Goal: Task Accomplishment & Management: Use online tool/utility

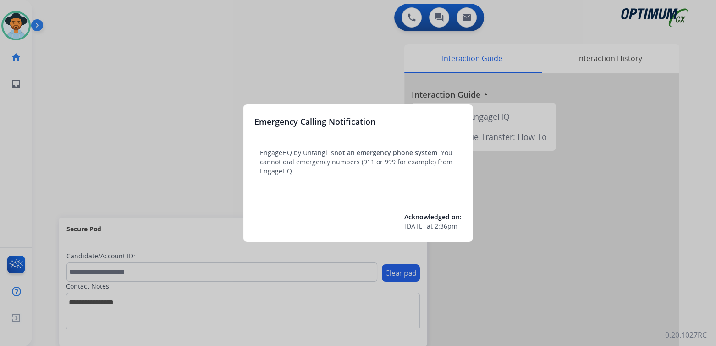
click at [273, 48] on div at bounding box center [358, 173] width 716 height 346
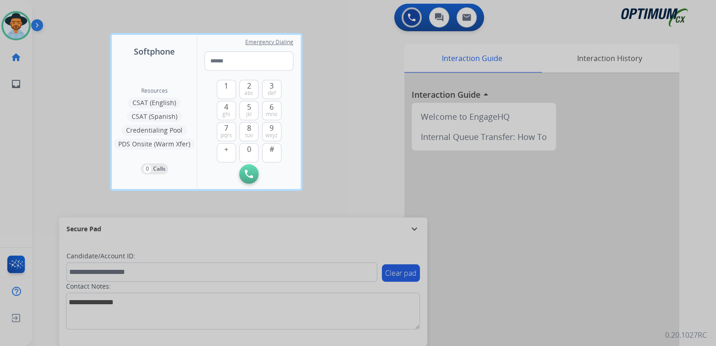
click at [350, 101] on div at bounding box center [358, 173] width 716 height 346
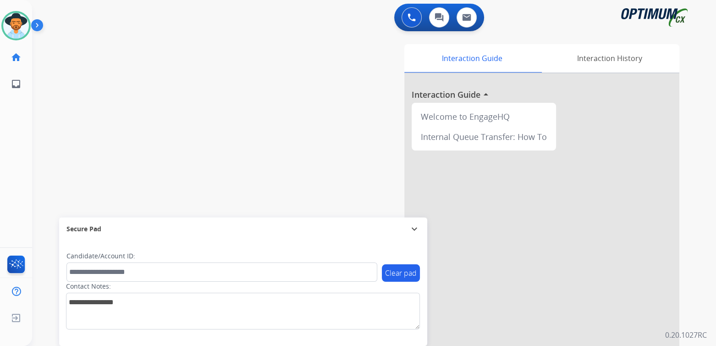
click at [413, 229] on mat-icon "expand_more" at bounding box center [414, 228] width 11 height 11
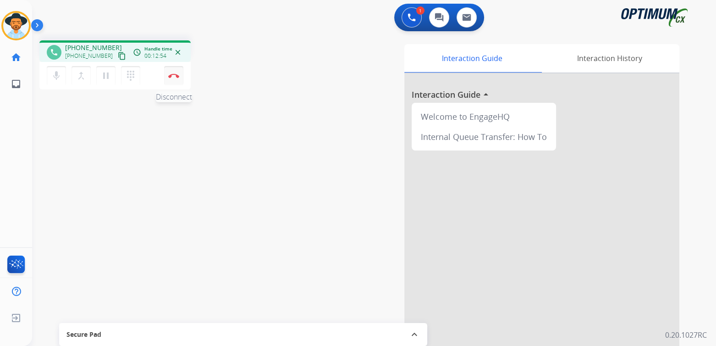
click at [172, 74] on img at bounding box center [173, 75] width 11 height 5
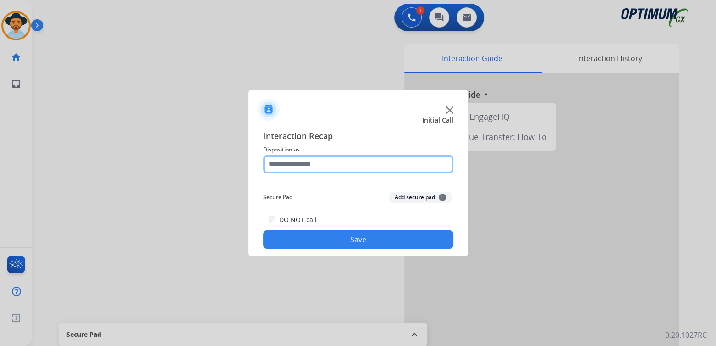
click at [347, 165] on input "text" at bounding box center [358, 164] width 190 height 18
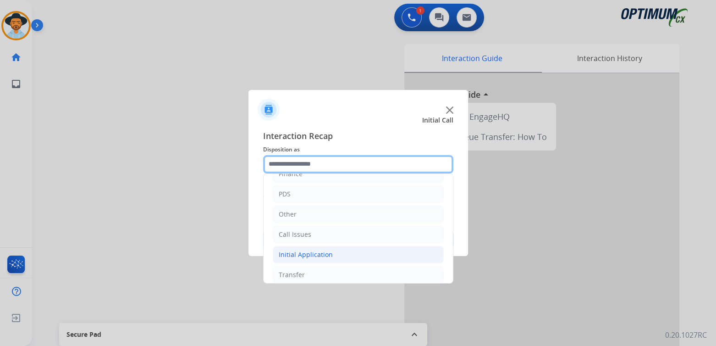
scroll to position [61, 0]
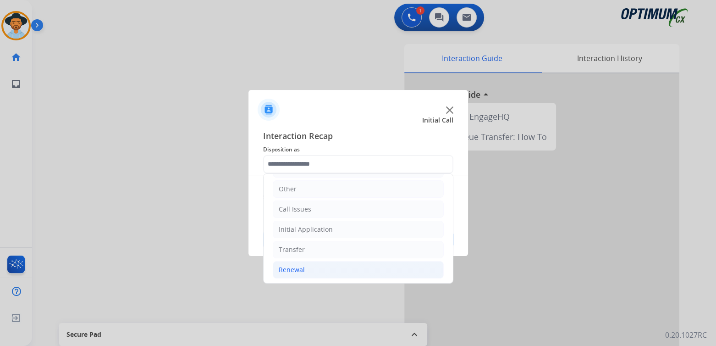
click at [325, 271] on li "Renewal" at bounding box center [358, 269] width 171 height 17
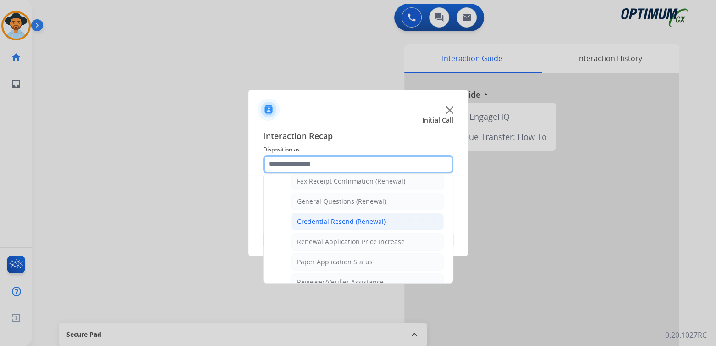
scroll to position [259, 0]
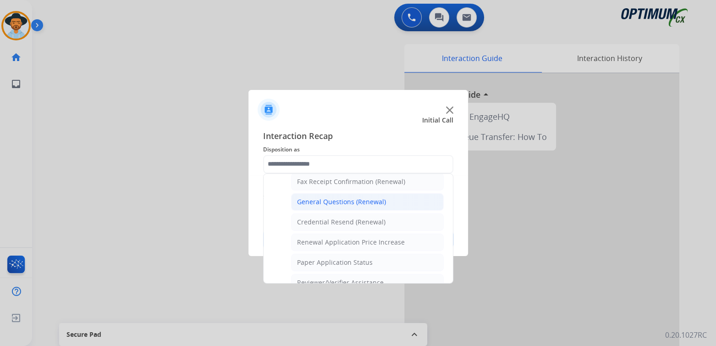
click at [343, 197] on div "General Questions (Renewal)" at bounding box center [341, 201] width 89 height 9
type input "**********"
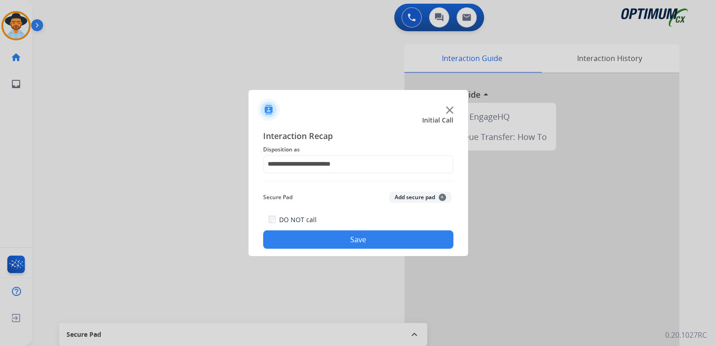
drag, startPoint x: 397, startPoint y: 239, endPoint x: 434, endPoint y: 238, distance: 37.6
click at [397, 238] on button "Save" at bounding box center [358, 239] width 190 height 18
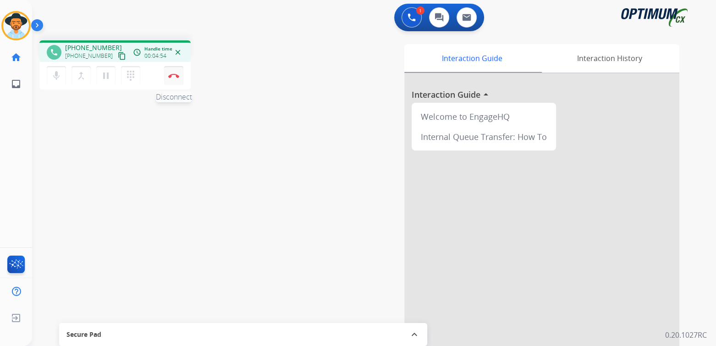
click at [173, 77] on img at bounding box center [173, 75] width 11 height 5
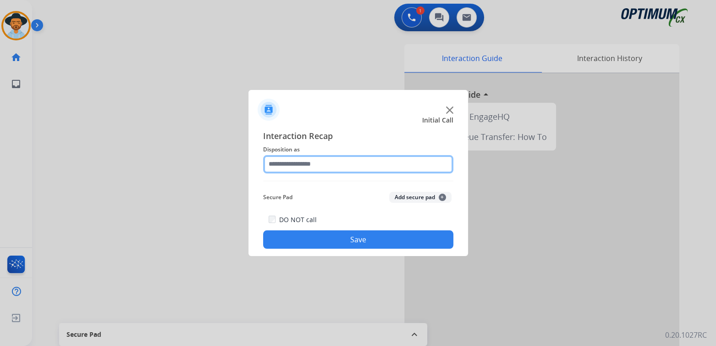
click at [334, 165] on input "text" at bounding box center [358, 164] width 190 height 18
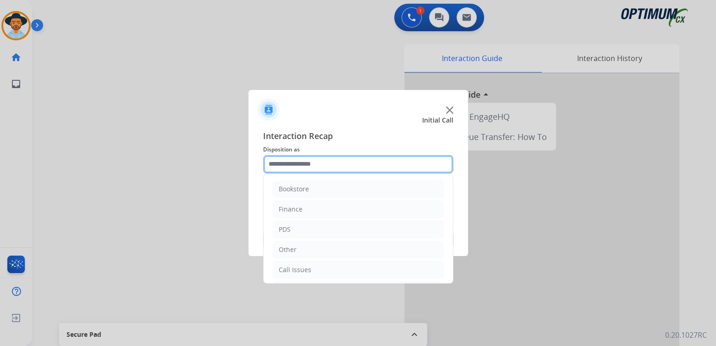
scroll to position [61, 0]
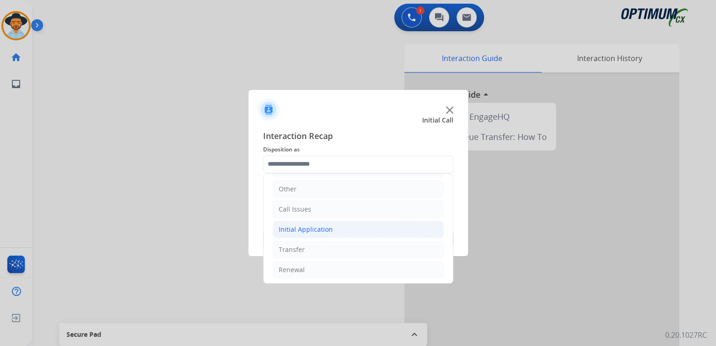
click at [334, 230] on li "Initial Application" at bounding box center [358, 229] width 171 height 17
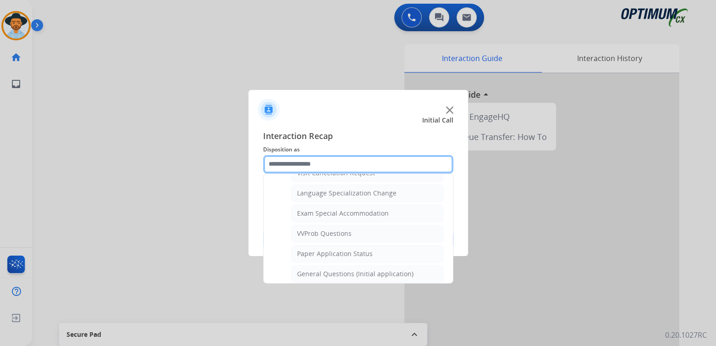
scroll to position [449, 0]
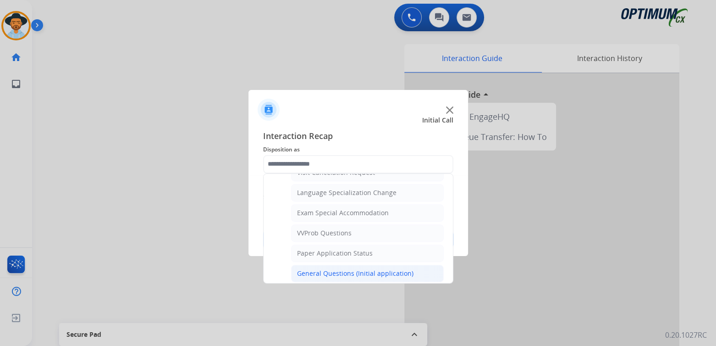
click at [328, 269] on div "General Questions (Initial application)" at bounding box center [355, 273] width 116 height 9
type input "**********"
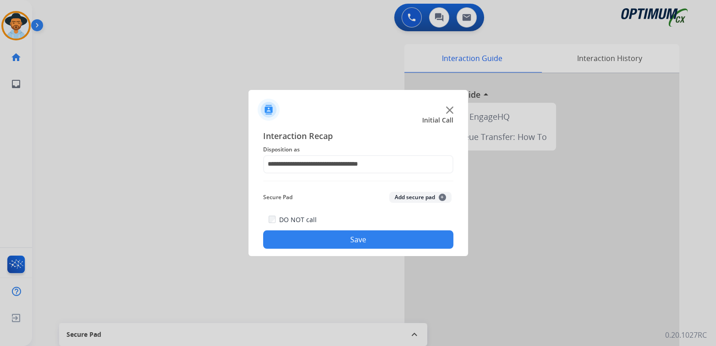
click at [394, 247] on button "Save" at bounding box center [358, 239] width 190 height 18
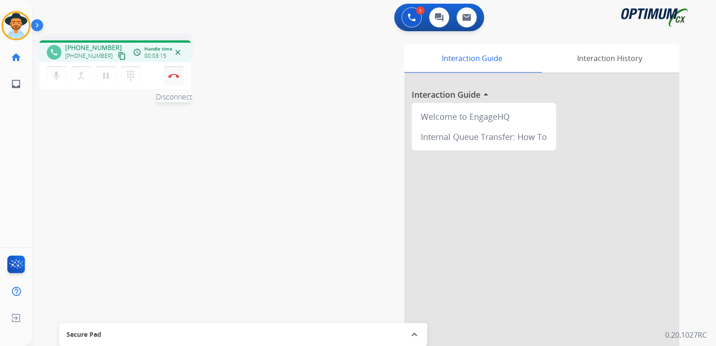
click at [174, 76] on img at bounding box center [173, 75] width 11 height 5
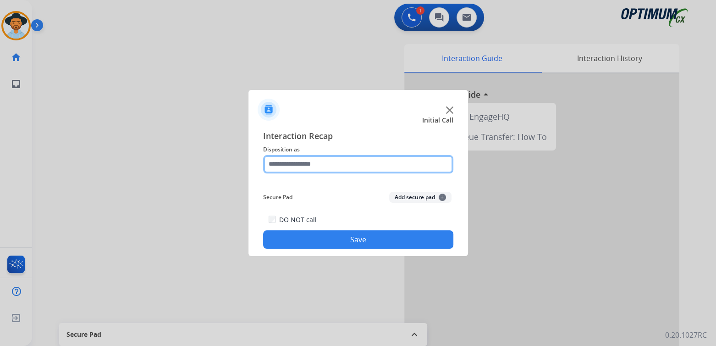
click at [323, 166] on input "text" at bounding box center [358, 164] width 190 height 18
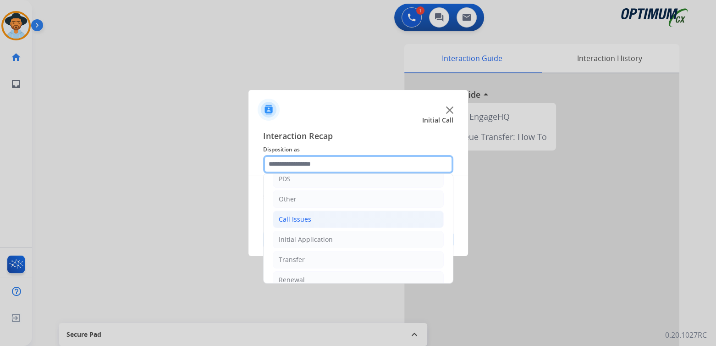
scroll to position [61, 0]
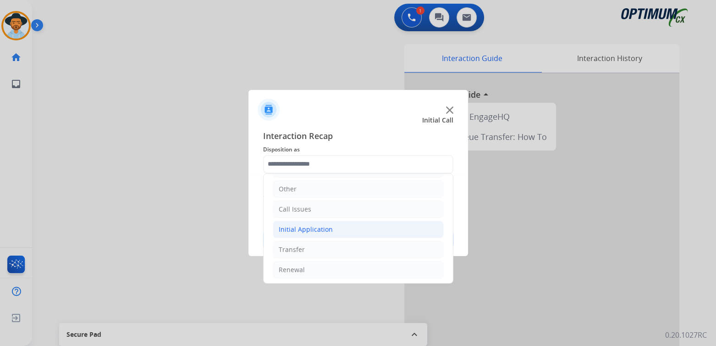
click at [333, 222] on li "Initial Application" at bounding box center [358, 229] width 171 height 17
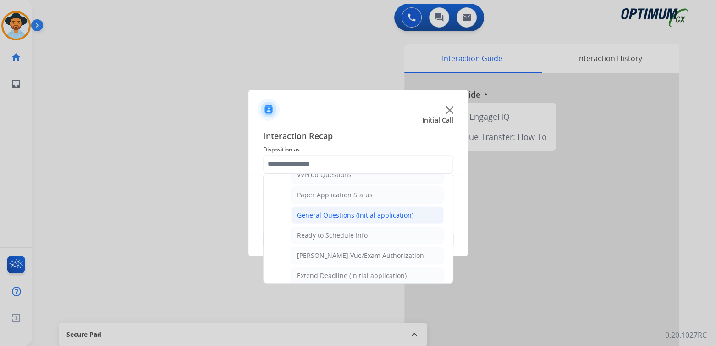
scroll to position [508, 0]
click at [343, 210] on div "General Questions (Initial application)" at bounding box center [355, 214] width 116 height 9
type input "**********"
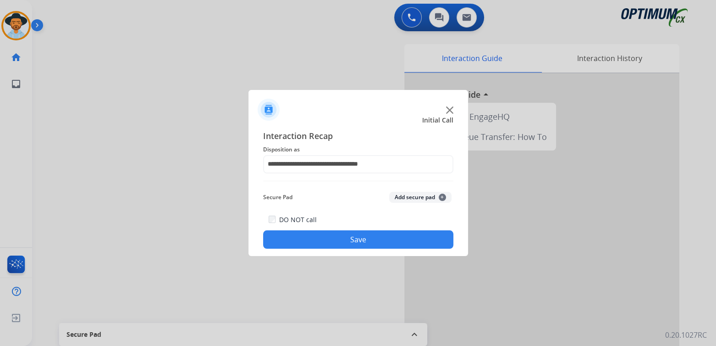
click at [365, 227] on div "DO NOT call Save" at bounding box center [358, 231] width 190 height 35
click at [365, 249] on div "**********" at bounding box center [359, 189] width 220 height 134
click at [367, 238] on button "Save" at bounding box center [358, 239] width 190 height 18
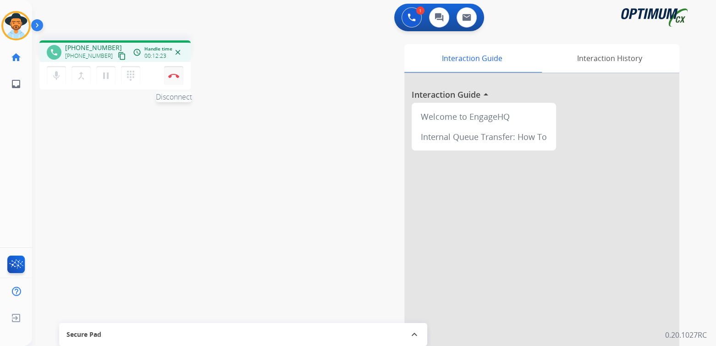
click at [175, 77] on img at bounding box center [173, 75] width 11 height 5
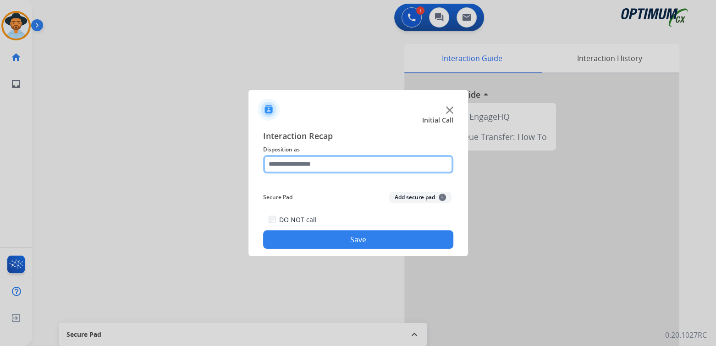
click at [330, 163] on input "text" at bounding box center [358, 164] width 190 height 18
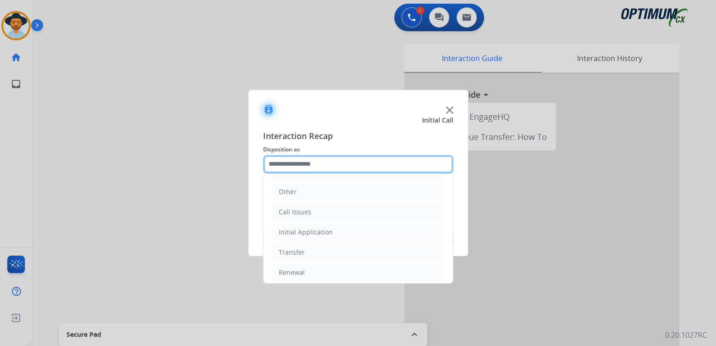
scroll to position [61, 0]
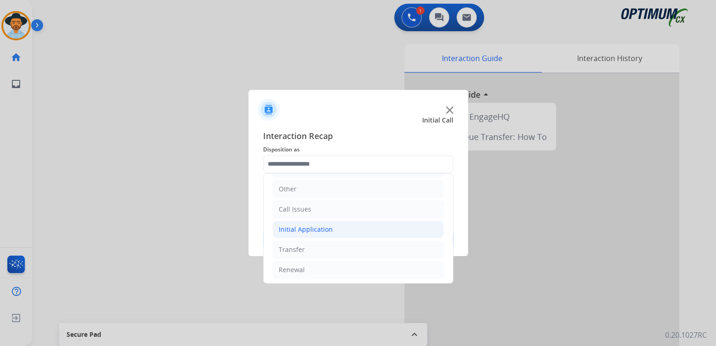
click at [343, 232] on li "Initial Application" at bounding box center [358, 229] width 171 height 17
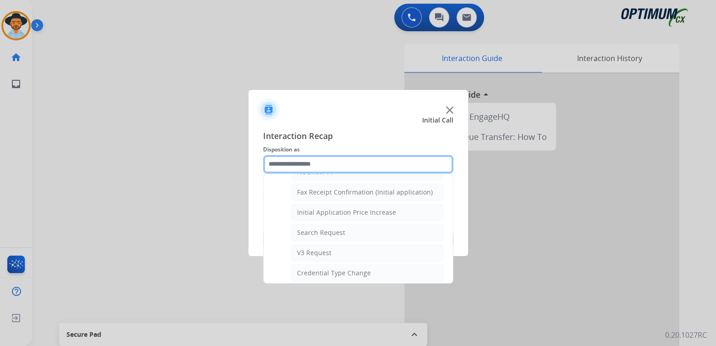
scroll to position [289, 0]
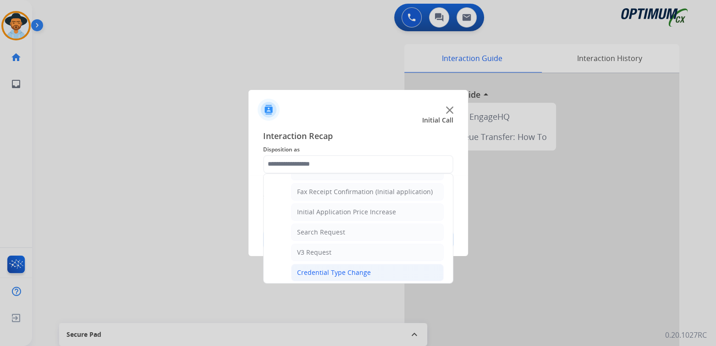
click at [320, 270] on div "Credential Type Change" at bounding box center [334, 272] width 74 height 9
type input "**********"
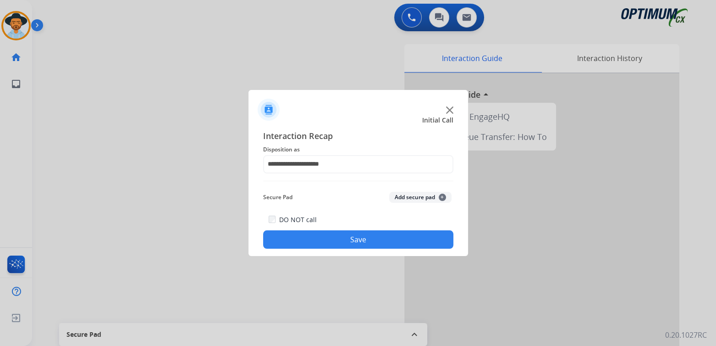
click at [365, 242] on button "Save" at bounding box center [358, 239] width 190 height 18
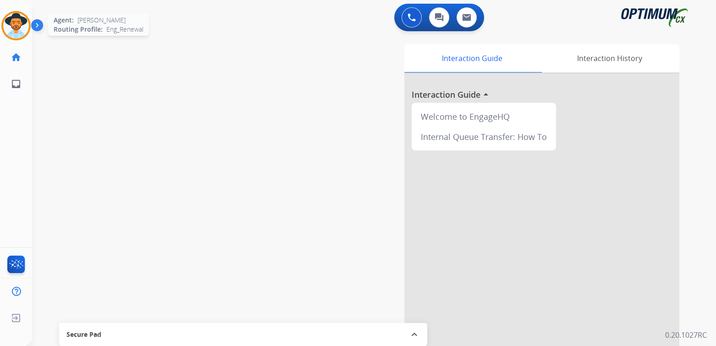
click at [12, 21] on img at bounding box center [16, 26] width 26 height 26
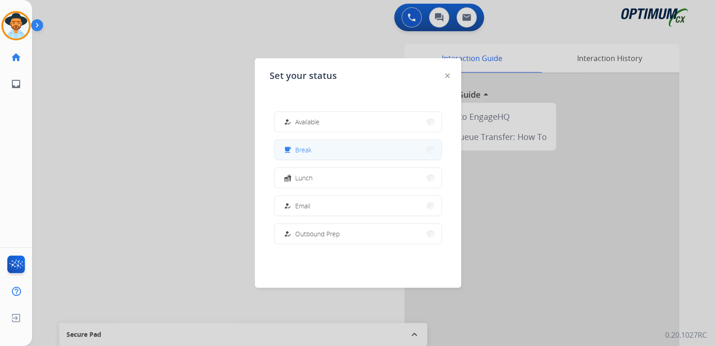
click at [318, 153] on button "free_breakfast Break" at bounding box center [358, 150] width 167 height 20
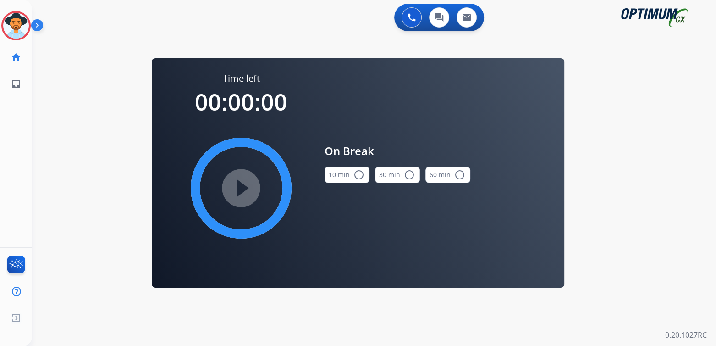
drag, startPoint x: 365, startPoint y: 174, endPoint x: 343, endPoint y: 178, distance: 21.5
click at [363, 175] on button "10 min radio_button_unchecked" at bounding box center [347, 174] width 45 height 17
click at [243, 189] on mat-icon "play_circle_filled" at bounding box center [241, 187] width 11 height 11
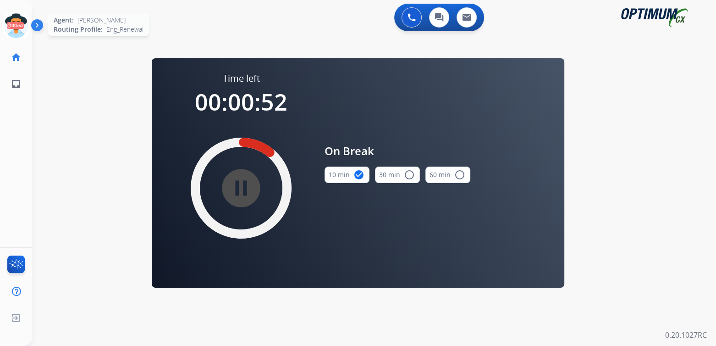
click at [22, 28] on icon at bounding box center [16, 26] width 30 height 30
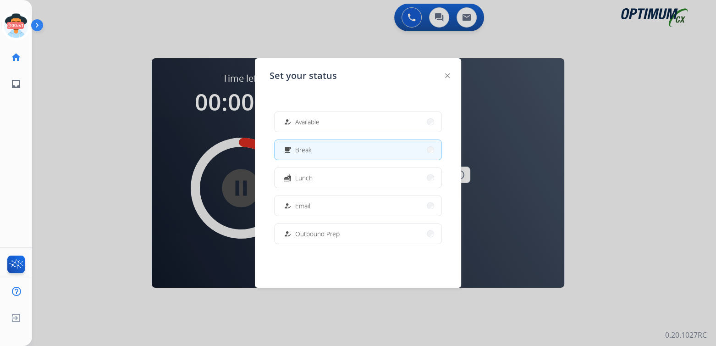
click at [320, 121] on span "Available" at bounding box center [307, 122] width 24 height 10
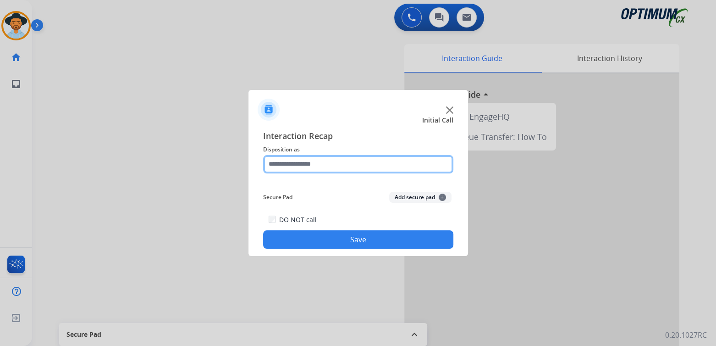
click at [325, 164] on input "text" at bounding box center [358, 164] width 190 height 18
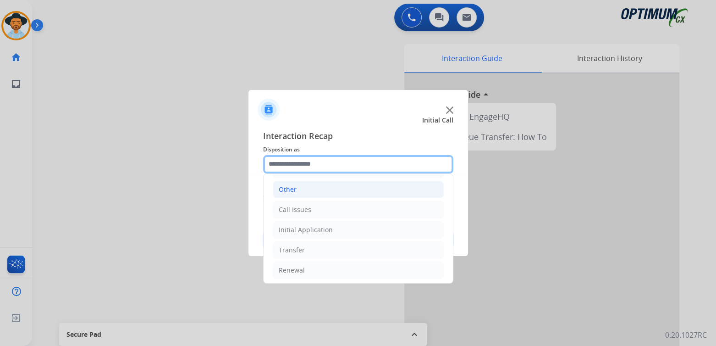
scroll to position [61, 0]
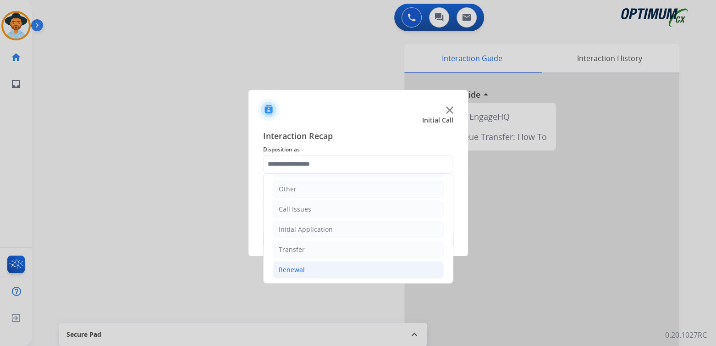
click at [306, 270] on li "Renewal" at bounding box center [358, 269] width 171 height 17
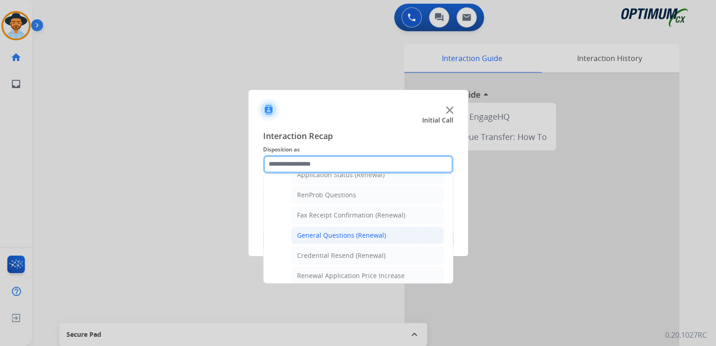
scroll to position [228, 0]
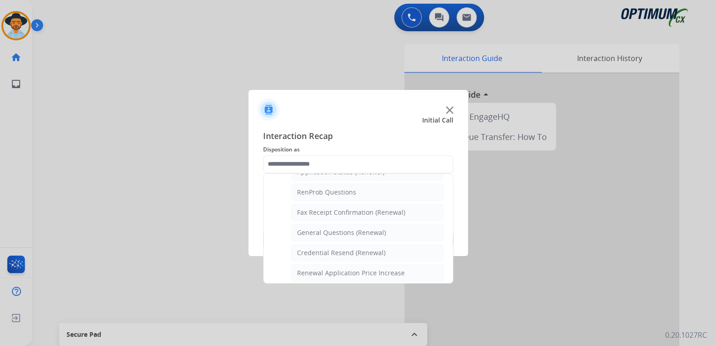
drag, startPoint x: 329, startPoint y: 233, endPoint x: 330, endPoint y: 227, distance: 6.0
click at [329, 230] on div "General Questions (Renewal)" at bounding box center [341, 232] width 89 height 9
type input "**********"
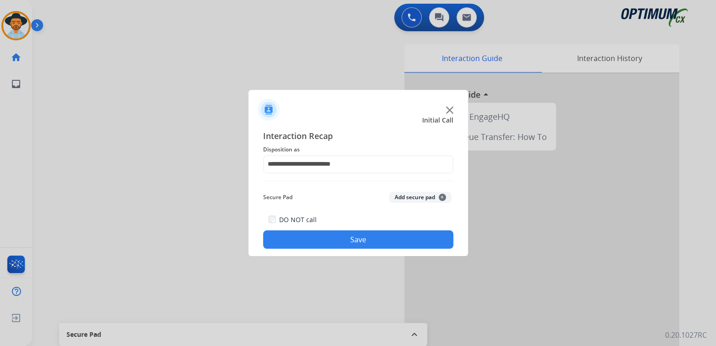
click at [408, 19] on div at bounding box center [358, 173] width 716 height 346
click at [341, 243] on button "Save" at bounding box center [358, 239] width 190 height 18
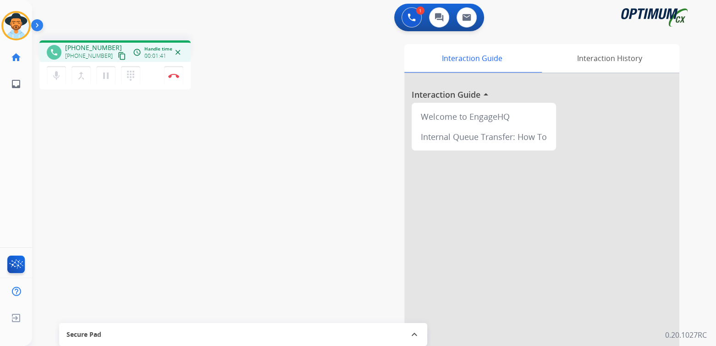
drag, startPoint x: 175, startPoint y: 77, endPoint x: 200, endPoint y: 74, distance: 25.0
click at [175, 77] on img at bounding box center [173, 75] width 11 height 5
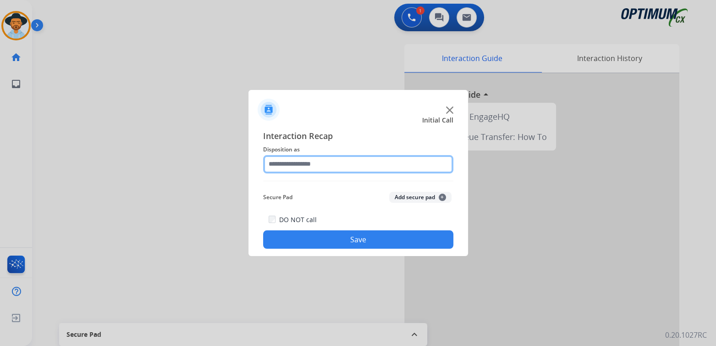
click at [312, 165] on input "text" at bounding box center [358, 164] width 190 height 18
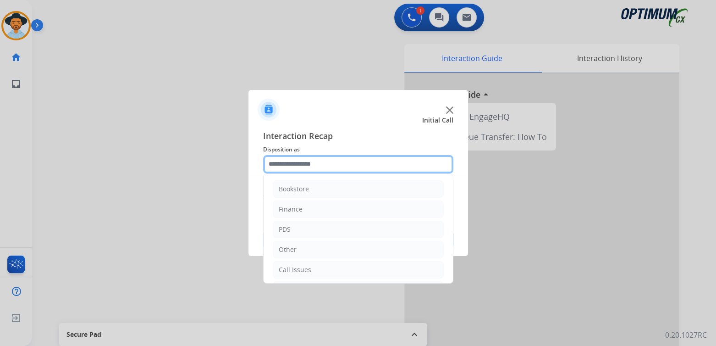
scroll to position [61, 0]
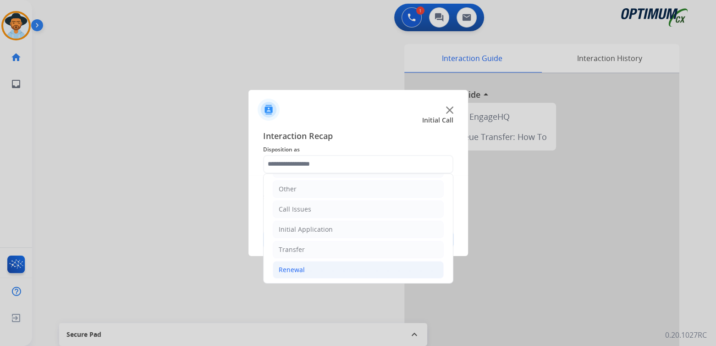
click at [301, 271] on div "Renewal" at bounding box center [292, 269] width 26 height 9
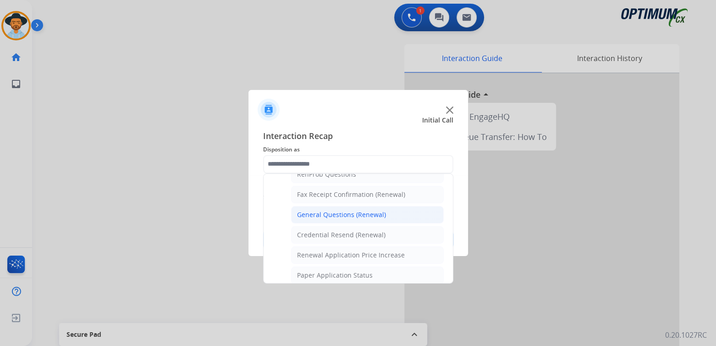
scroll to position [245, 0]
click at [332, 216] on li "General Questions (Renewal)" at bounding box center [367, 215] width 153 height 17
type input "**********"
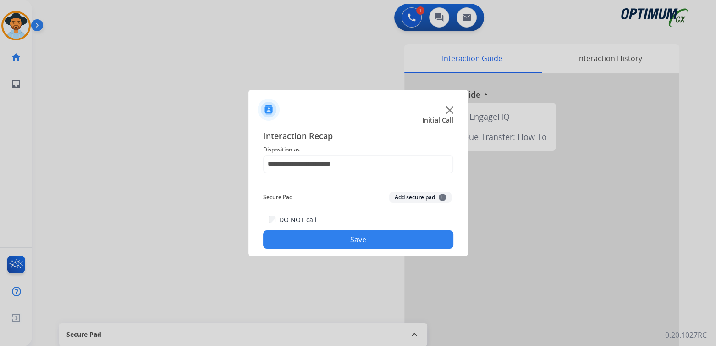
click at [346, 238] on button "Save" at bounding box center [358, 239] width 190 height 18
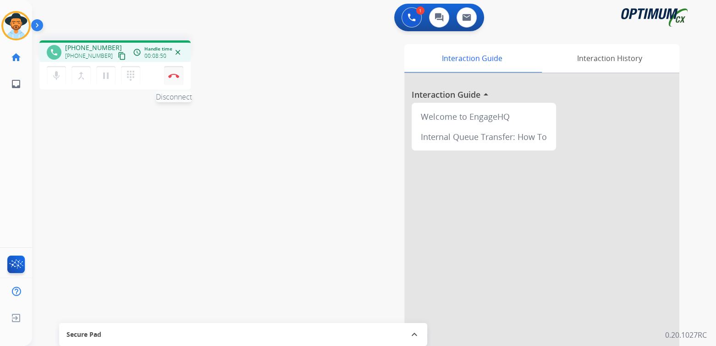
click at [174, 77] on img at bounding box center [173, 75] width 11 height 5
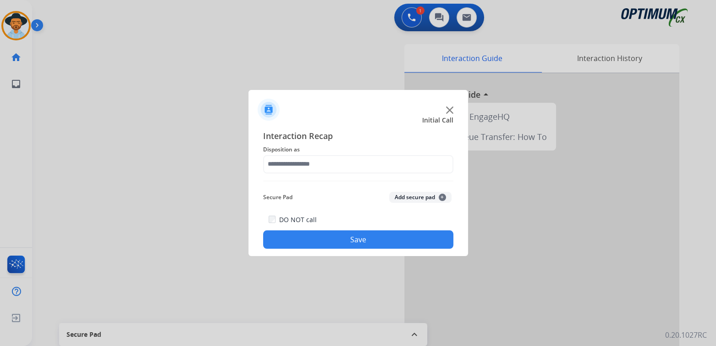
click at [332, 153] on span "Disposition as" at bounding box center [358, 149] width 190 height 11
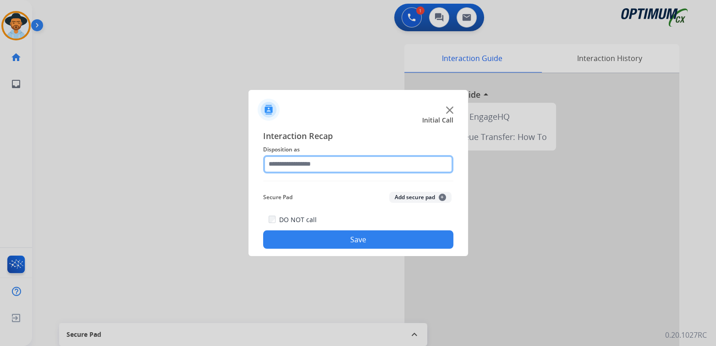
click at [330, 166] on input "text" at bounding box center [358, 164] width 190 height 18
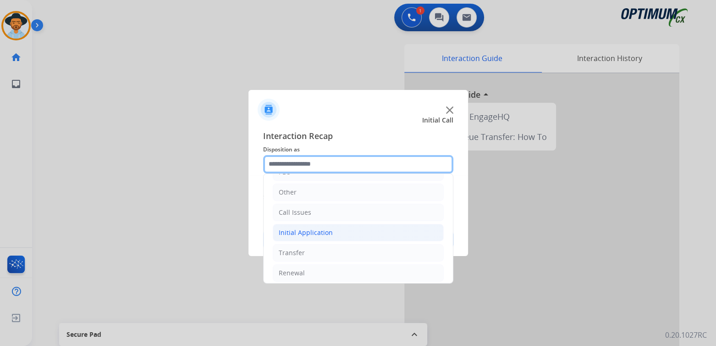
scroll to position [61, 0]
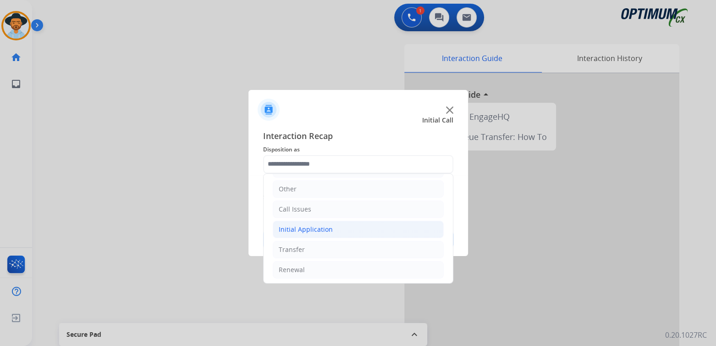
click at [333, 227] on li "Initial Application" at bounding box center [358, 229] width 171 height 17
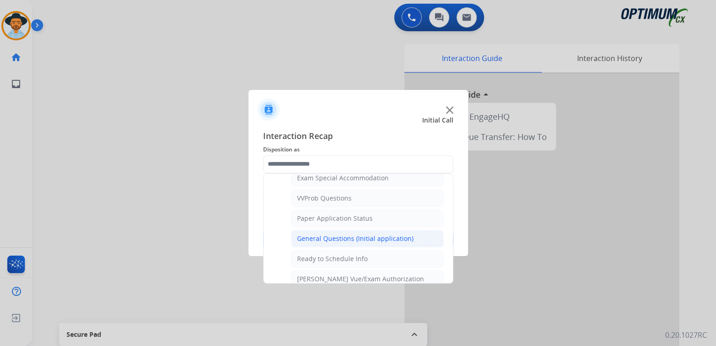
scroll to position [485, 0]
click at [345, 233] on div "General Questions (Initial application)" at bounding box center [355, 237] width 116 height 9
type input "**********"
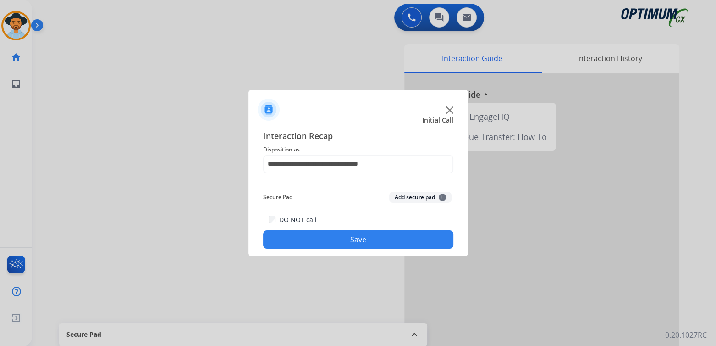
click at [370, 238] on button "Save" at bounding box center [358, 239] width 190 height 18
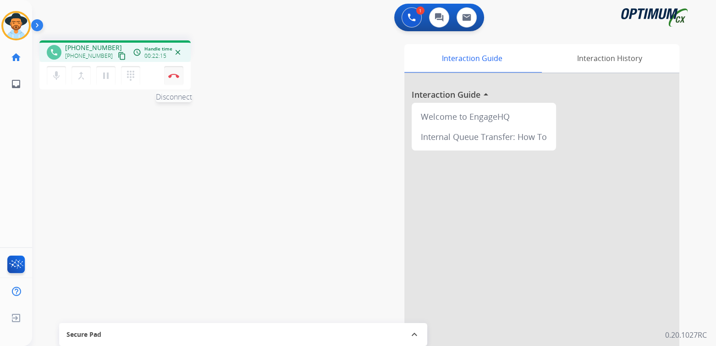
click at [173, 76] on img at bounding box center [173, 75] width 11 height 5
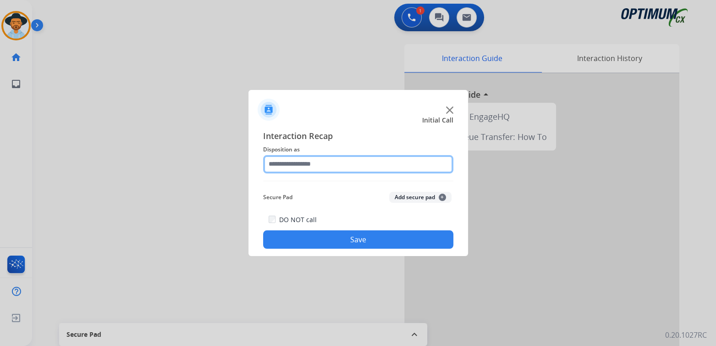
click at [335, 161] on input "text" at bounding box center [358, 164] width 190 height 18
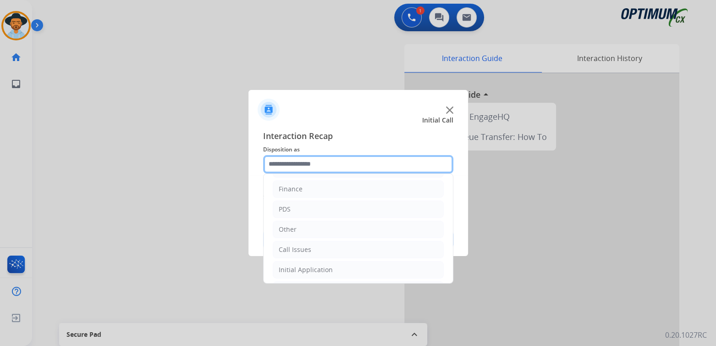
scroll to position [61, 0]
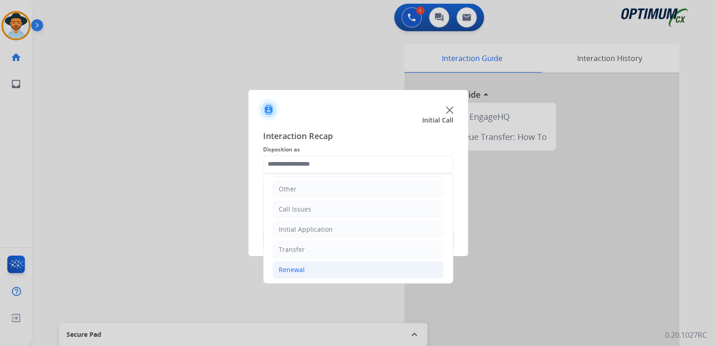
click at [311, 266] on li "Renewal" at bounding box center [358, 269] width 171 height 17
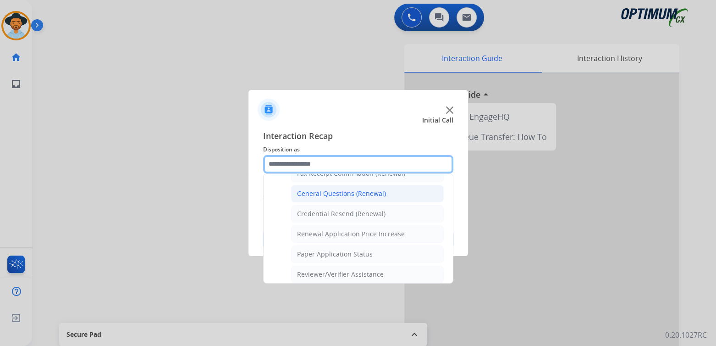
scroll to position [266, 0]
click at [332, 193] on div "General Questions (Renewal)" at bounding box center [341, 194] width 89 height 9
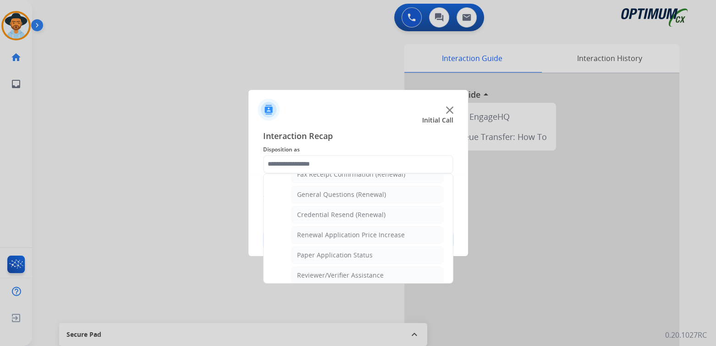
type input "**********"
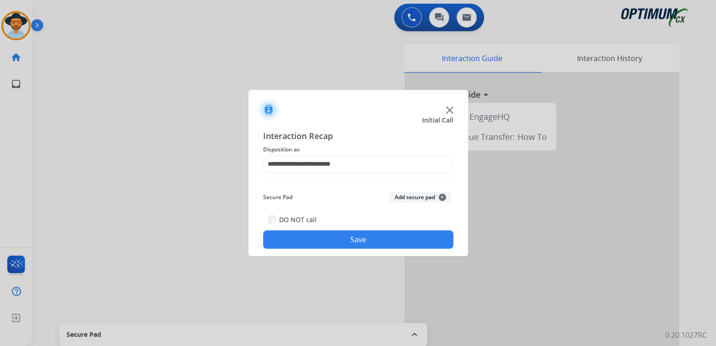
click at [368, 247] on button "Save" at bounding box center [358, 239] width 190 height 18
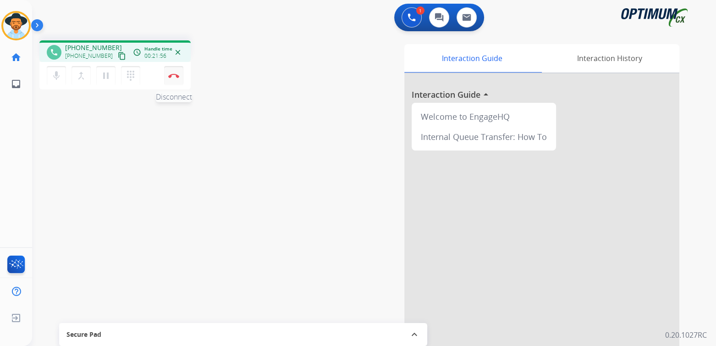
click at [173, 77] on img at bounding box center [173, 75] width 11 height 5
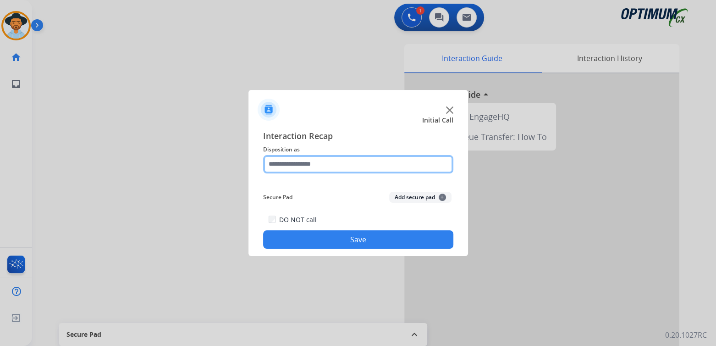
click at [325, 167] on input "text" at bounding box center [358, 164] width 190 height 18
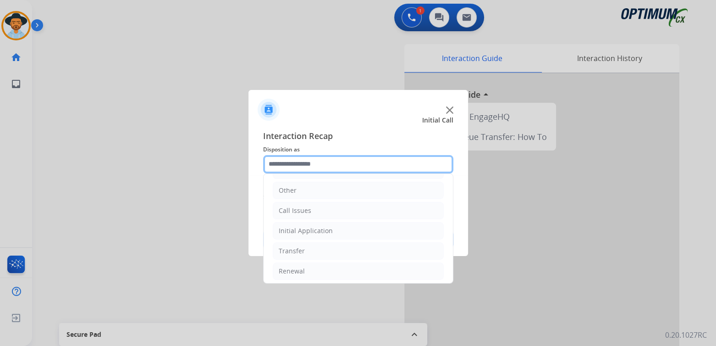
scroll to position [61, 0]
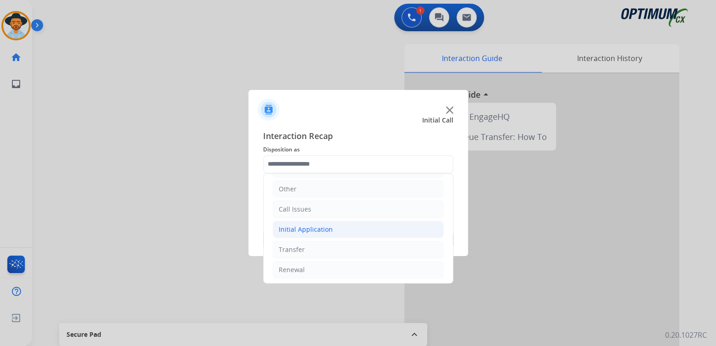
click at [331, 227] on li "Initial Application" at bounding box center [358, 229] width 171 height 17
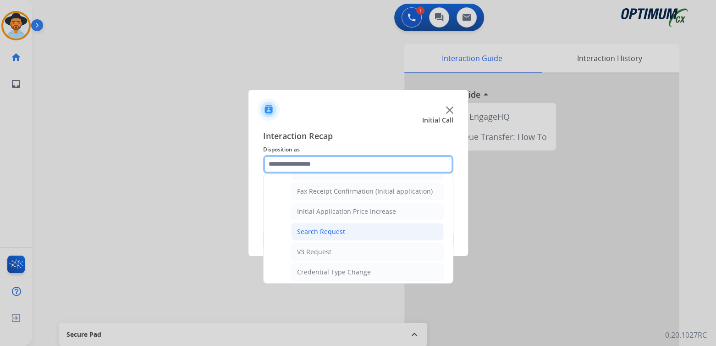
scroll to position [289, 0]
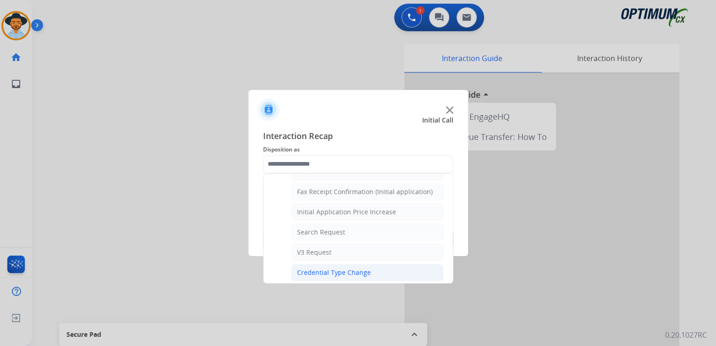
click at [342, 269] on div "Credential Type Change" at bounding box center [334, 272] width 74 height 9
type input "**********"
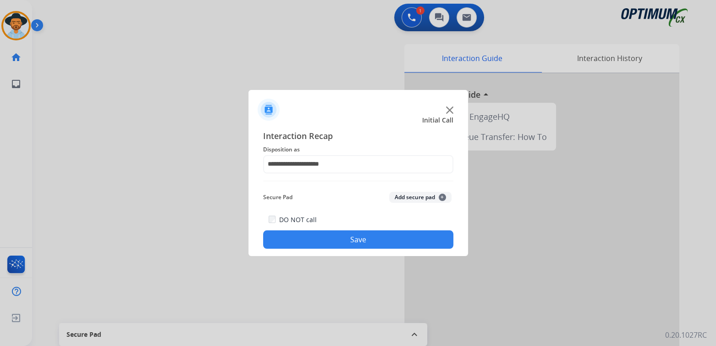
click at [403, 232] on button "Save" at bounding box center [358, 239] width 190 height 18
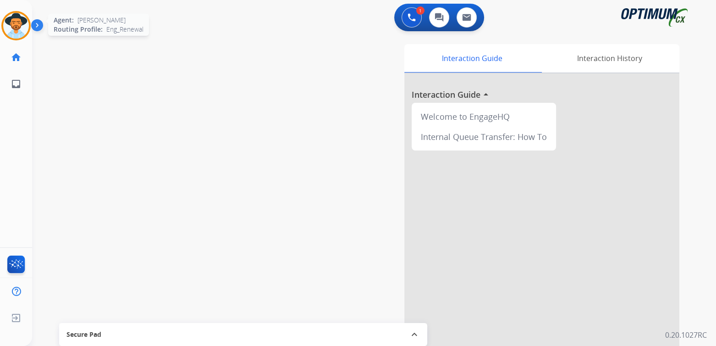
click at [22, 25] on img at bounding box center [16, 26] width 26 height 26
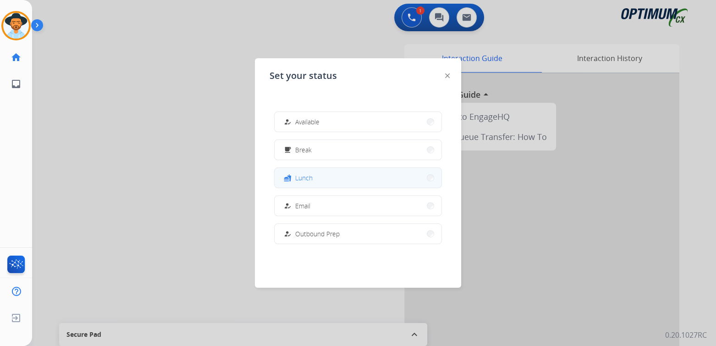
click at [311, 181] on span "Lunch" at bounding box center [303, 178] width 17 height 10
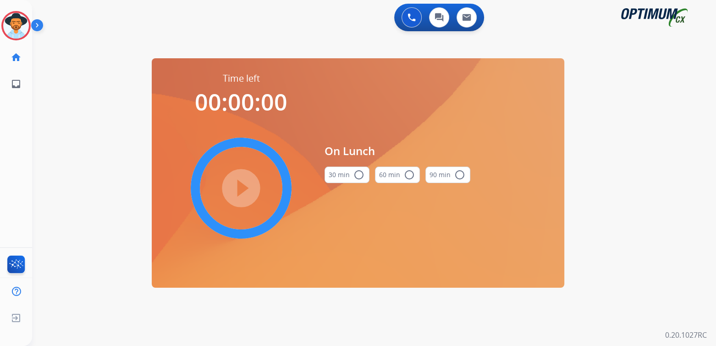
click at [359, 175] on mat-icon "radio_button_unchecked" at bounding box center [359, 174] width 11 height 11
drag, startPoint x: 304, startPoint y: 139, endPoint x: 304, endPoint y: 145, distance: 5.5
click at [304, 139] on div "play_circle_filled" at bounding box center [241, 188] width 138 height 138
click at [247, 183] on mat-icon "play_circle_filled" at bounding box center [241, 187] width 11 height 11
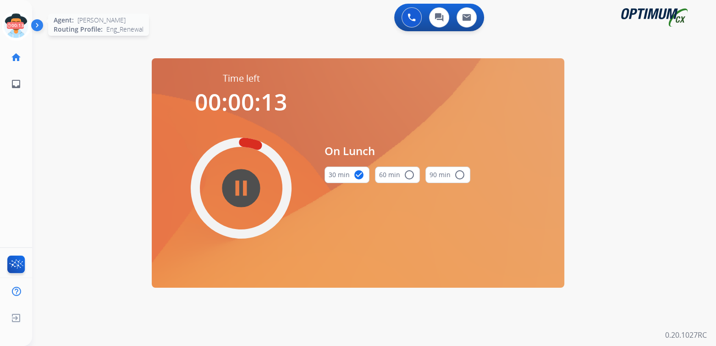
click at [19, 22] on icon at bounding box center [16, 26] width 30 height 30
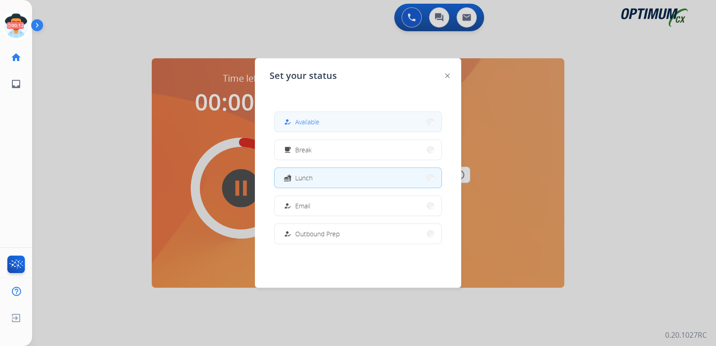
click at [319, 120] on span "Available" at bounding box center [307, 122] width 24 height 10
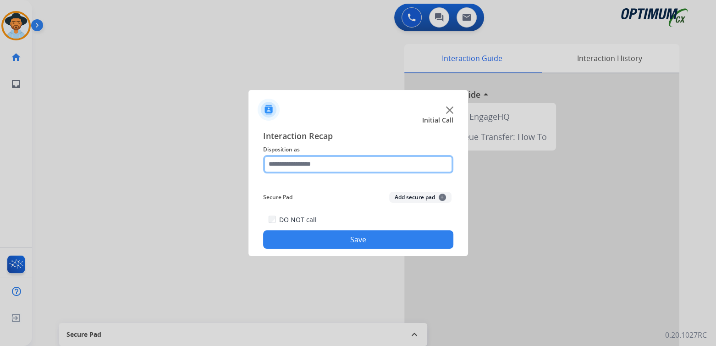
click at [339, 156] on input "text" at bounding box center [358, 164] width 190 height 18
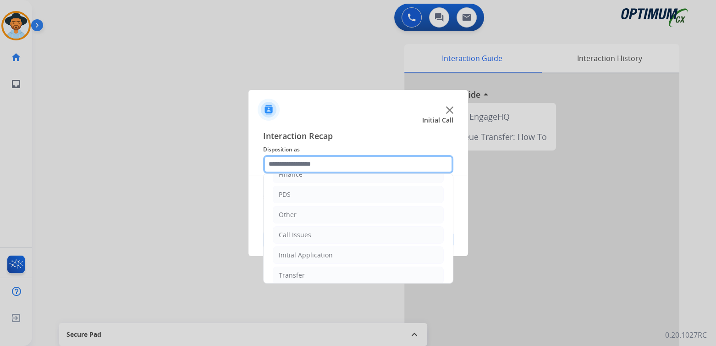
scroll to position [35, 0]
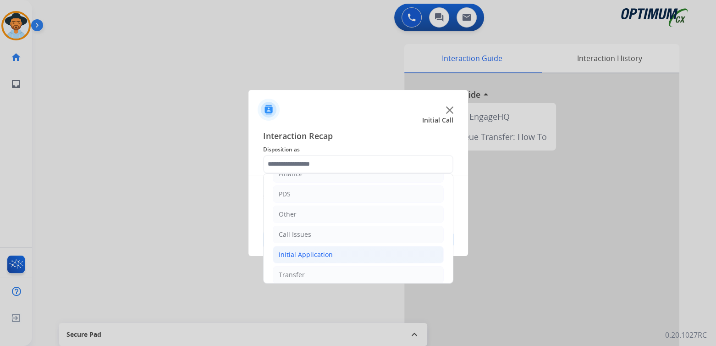
click at [317, 249] on li "Initial Application" at bounding box center [358, 254] width 171 height 17
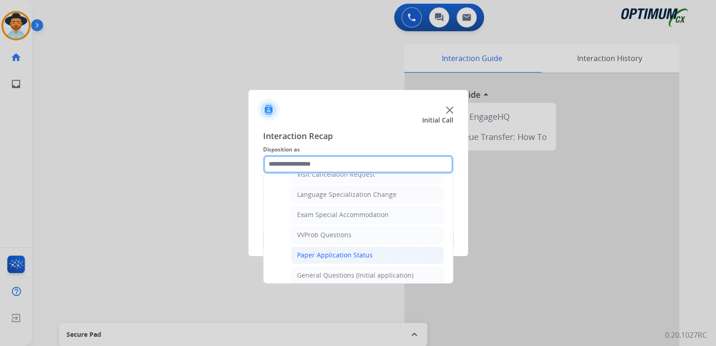
scroll to position [448, 0]
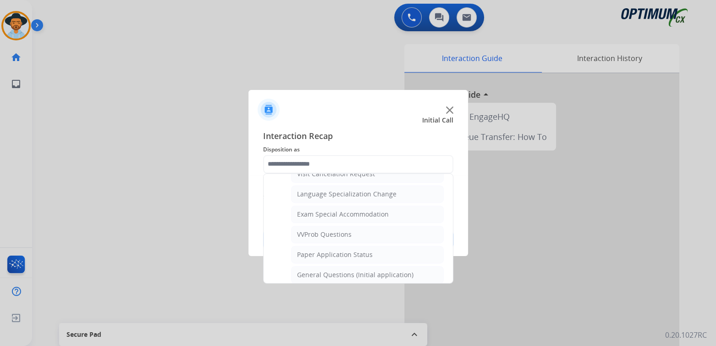
click at [349, 260] on ul "Credential Resend (Initial application) Appeals Stuck in Staff Review Paper Exa…" at bounding box center [358, 98] width 171 height 491
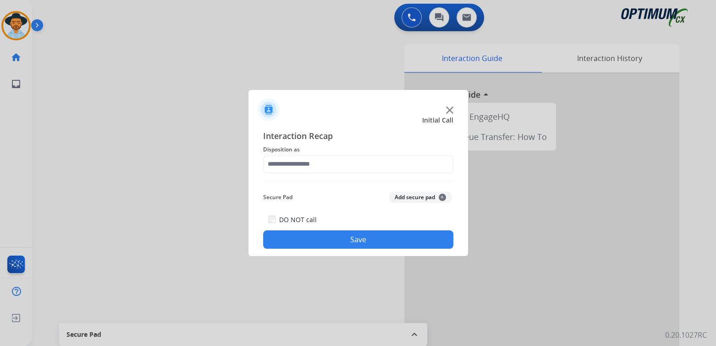
click at [411, 237] on button "Save" at bounding box center [358, 239] width 190 height 18
drag, startPoint x: 359, startPoint y: 235, endPoint x: 357, endPoint y: 215, distance: 20.3
click at [359, 218] on div "DO NOT call Save" at bounding box center [358, 231] width 190 height 35
click at [300, 149] on span "Disposition as Please select a Disposition" at bounding box center [358, 149] width 190 height 11
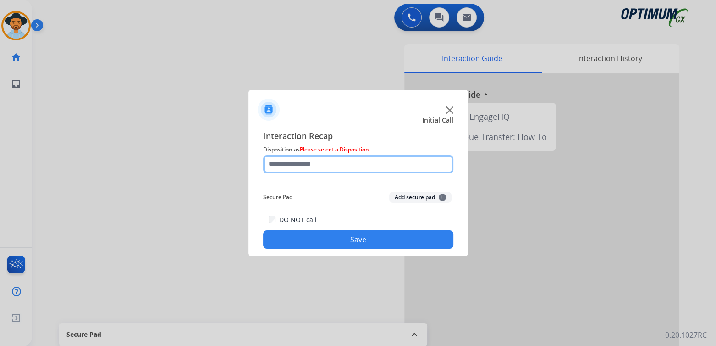
click at [307, 163] on input "text" at bounding box center [358, 164] width 190 height 18
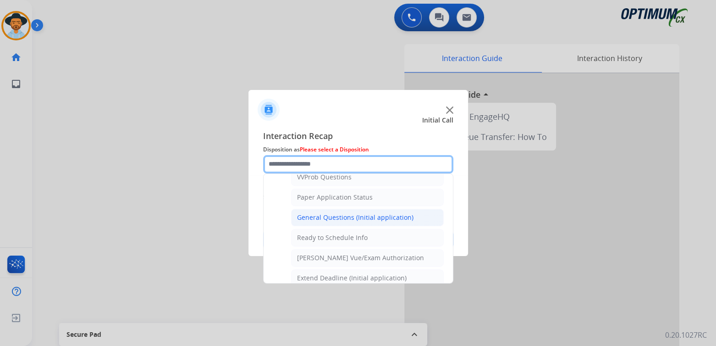
scroll to position [504, 0]
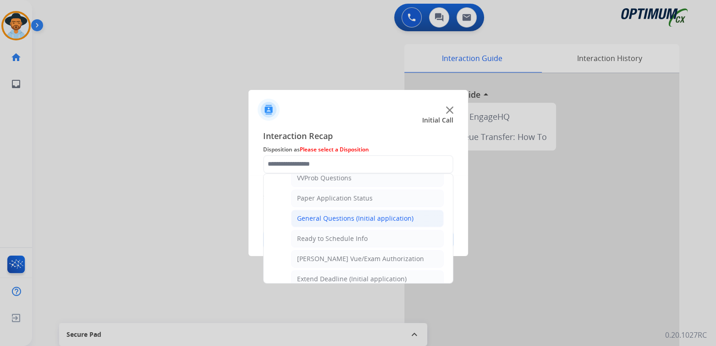
click at [354, 215] on div "General Questions (Initial application)" at bounding box center [355, 218] width 116 height 9
type input "**********"
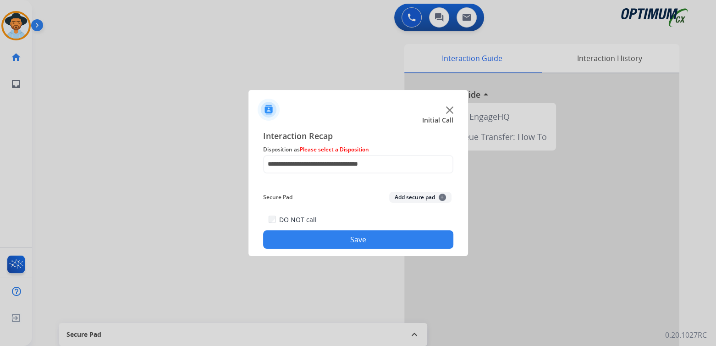
click at [359, 243] on button "Save" at bounding box center [358, 239] width 190 height 18
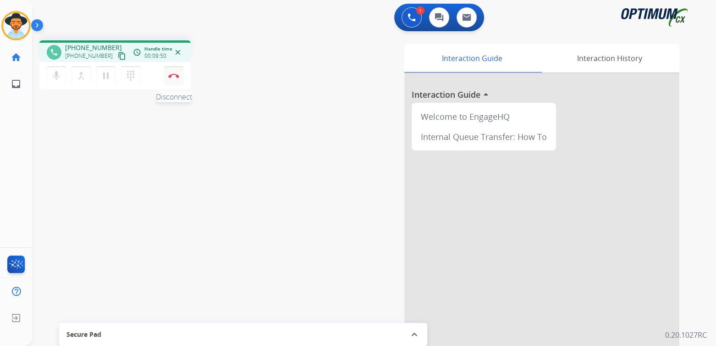
click at [177, 77] on img at bounding box center [173, 75] width 11 height 5
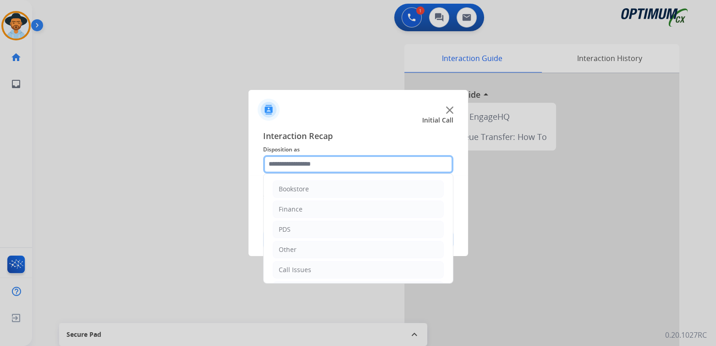
click at [326, 159] on input "text" at bounding box center [358, 164] width 190 height 18
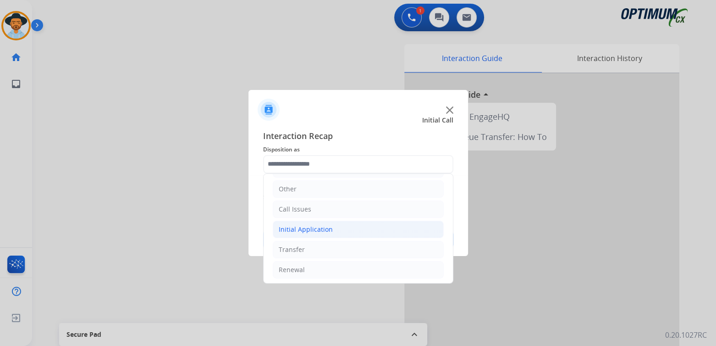
click at [333, 232] on li "Initial Application" at bounding box center [358, 229] width 171 height 17
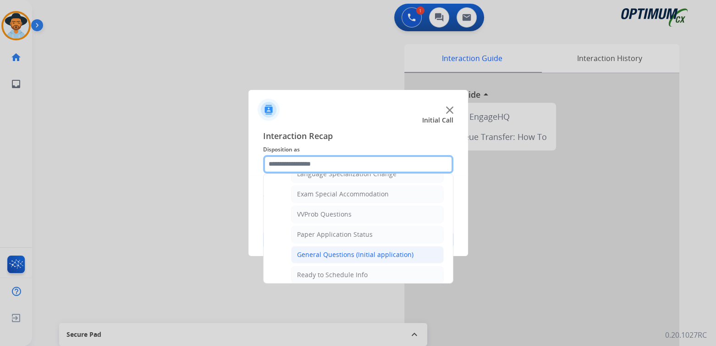
scroll to position [468, 0]
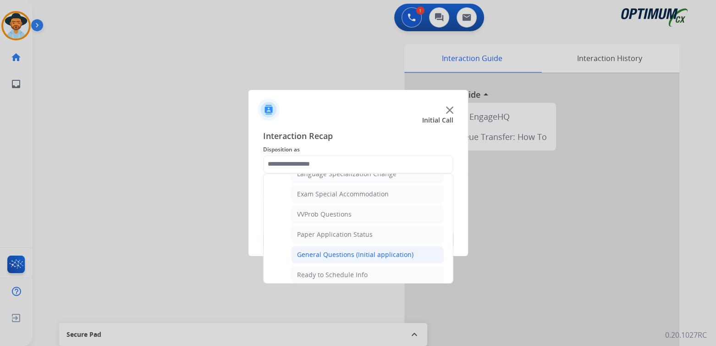
click at [341, 250] on div "General Questions (Initial application)" at bounding box center [355, 254] width 116 height 9
type input "**********"
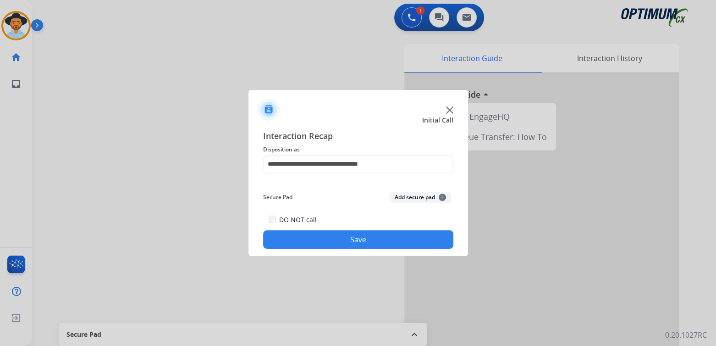
click at [375, 237] on button "Save" at bounding box center [358, 239] width 190 height 18
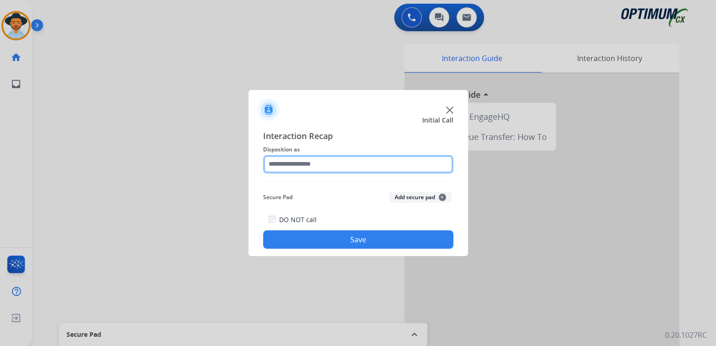
click at [336, 164] on input "text" at bounding box center [358, 164] width 190 height 18
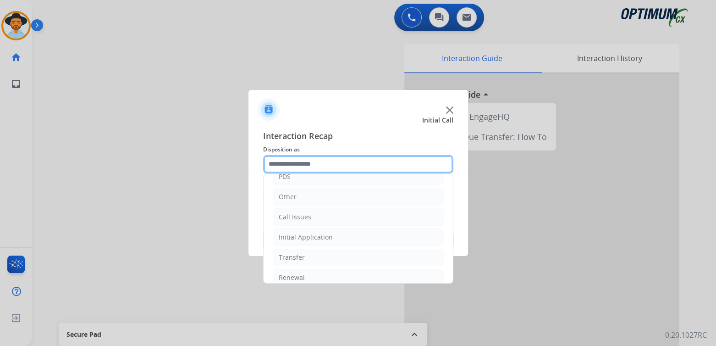
scroll to position [61, 0]
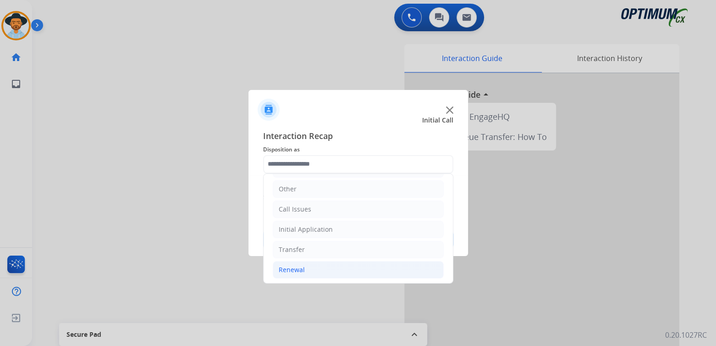
click at [319, 271] on li "Renewal" at bounding box center [358, 269] width 171 height 17
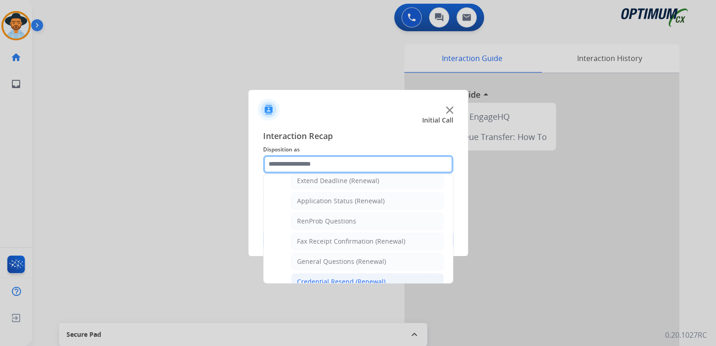
scroll to position [199, 0]
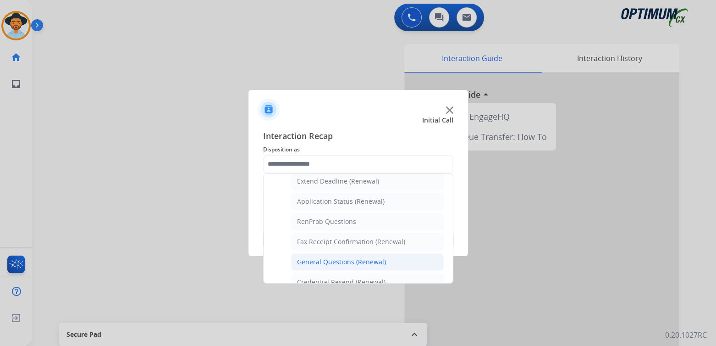
click at [325, 259] on div "General Questions (Renewal)" at bounding box center [341, 261] width 89 height 9
type input "**********"
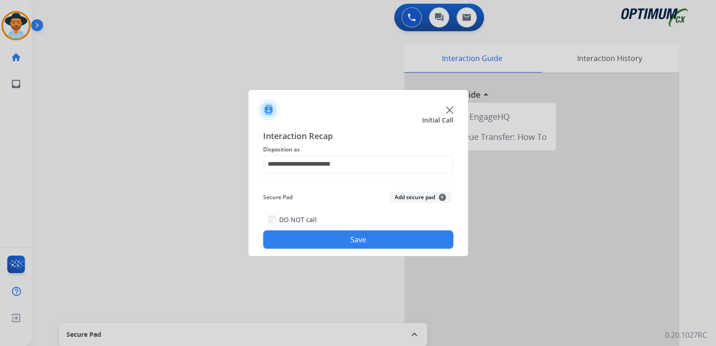
click at [387, 231] on button "Save" at bounding box center [358, 239] width 190 height 18
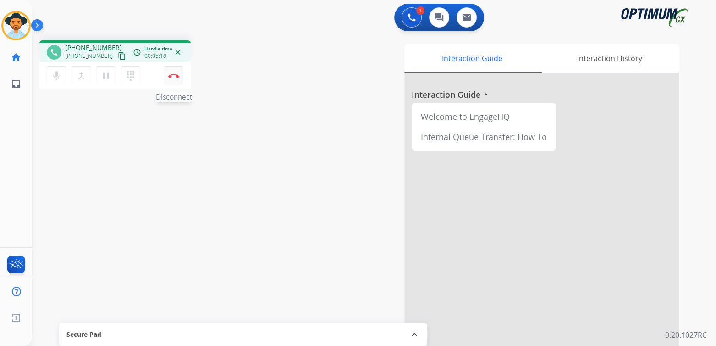
click at [174, 78] on button "Disconnect" at bounding box center [173, 75] width 19 height 19
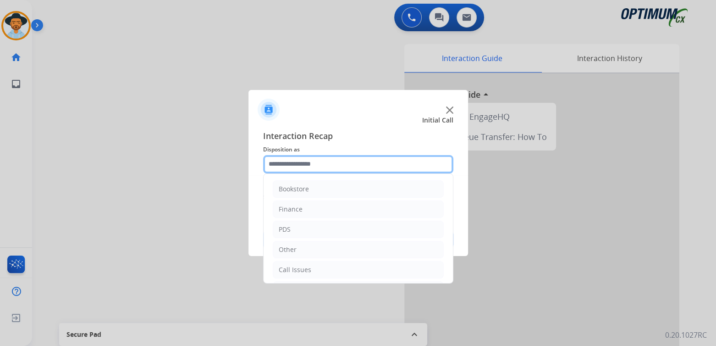
click at [326, 165] on input "text" at bounding box center [358, 164] width 190 height 18
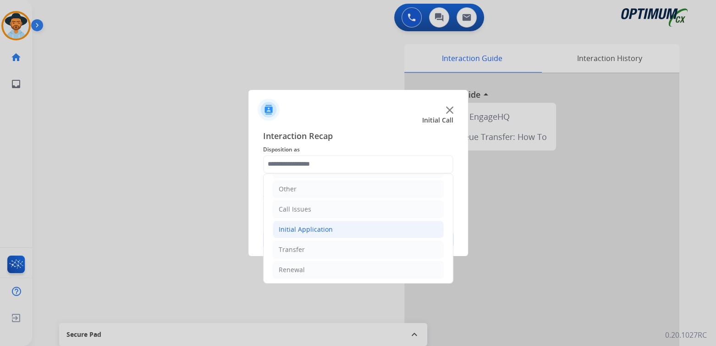
click at [338, 232] on li "Initial Application" at bounding box center [358, 229] width 171 height 17
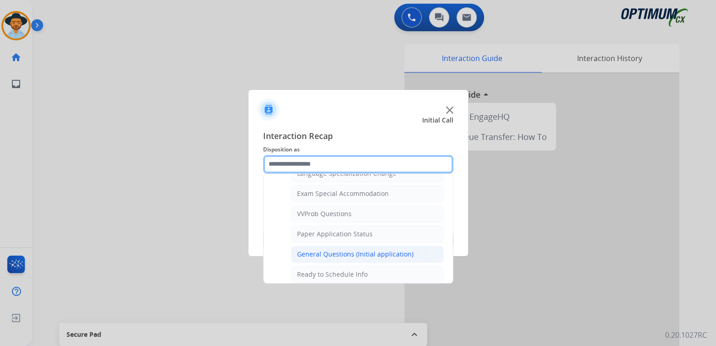
scroll to position [469, 0]
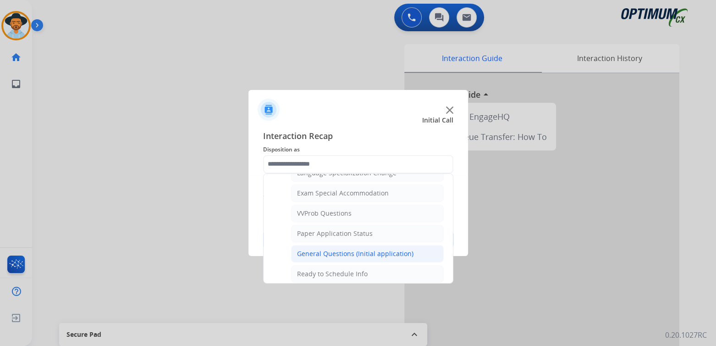
click at [334, 249] on div "General Questions (Initial application)" at bounding box center [355, 253] width 116 height 9
type input "**********"
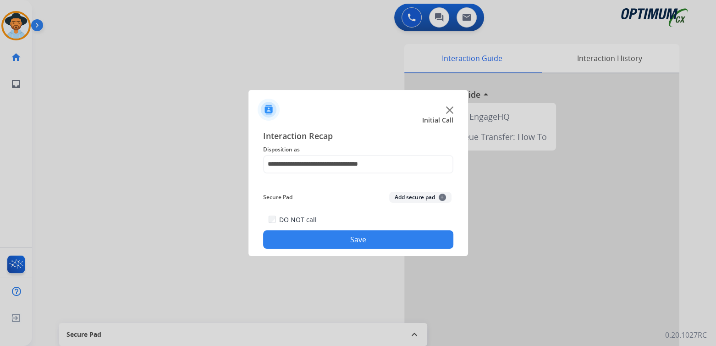
click at [363, 243] on button "Save" at bounding box center [358, 239] width 190 height 18
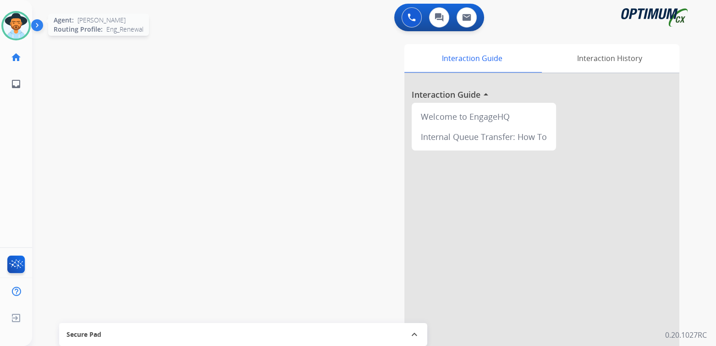
click at [28, 22] on img at bounding box center [16, 26] width 26 height 26
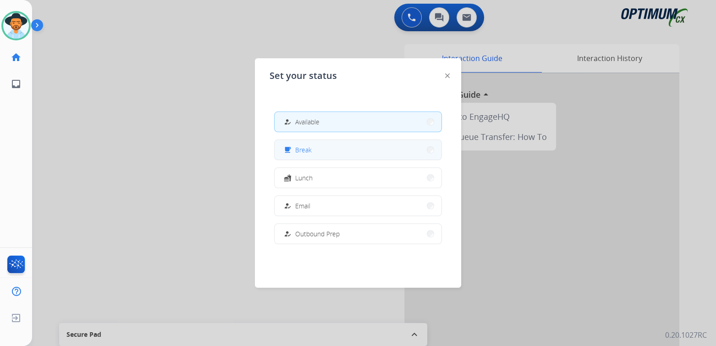
click at [334, 155] on button "free_breakfast Break" at bounding box center [358, 150] width 167 height 20
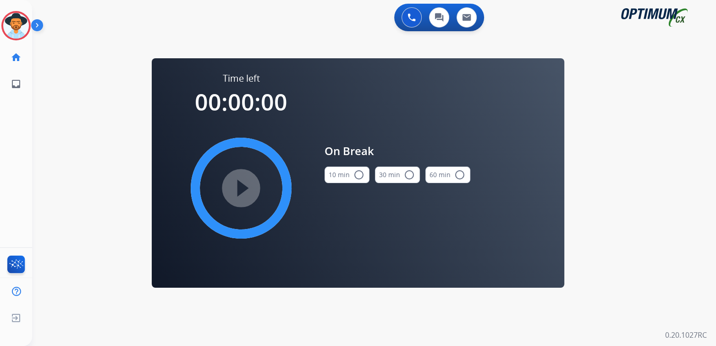
click at [363, 173] on mat-icon "radio_button_unchecked" at bounding box center [359, 174] width 11 height 11
click at [245, 188] on mat-icon "play_circle_filled" at bounding box center [241, 187] width 11 height 11
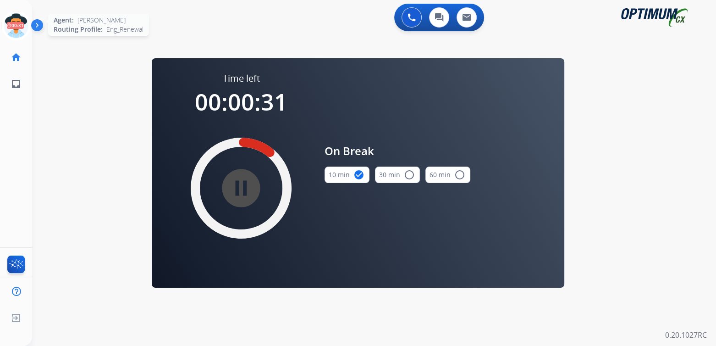
click at [16, 22] on icon at bounding box center [16, 26] width 30 height 30
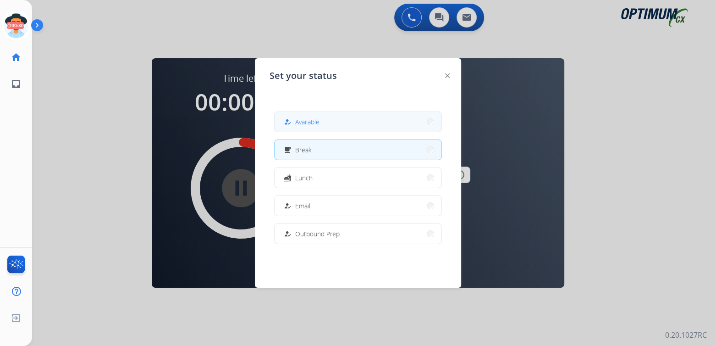
click at [301, 127] on div "how_to_reg Available" at bounding box center [301, 121] width 38 height 11
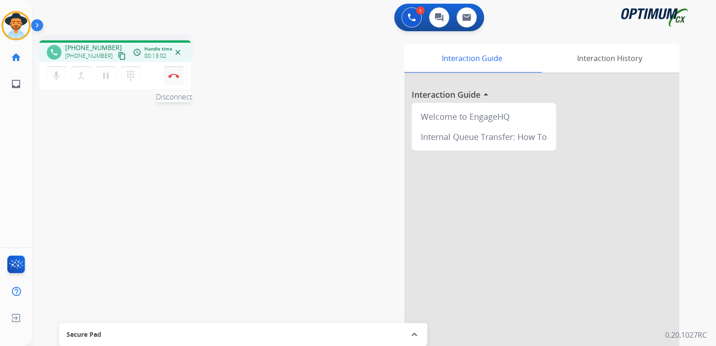
click at [175, 77] on img at bounding box center [173, 75] width 11 height 5
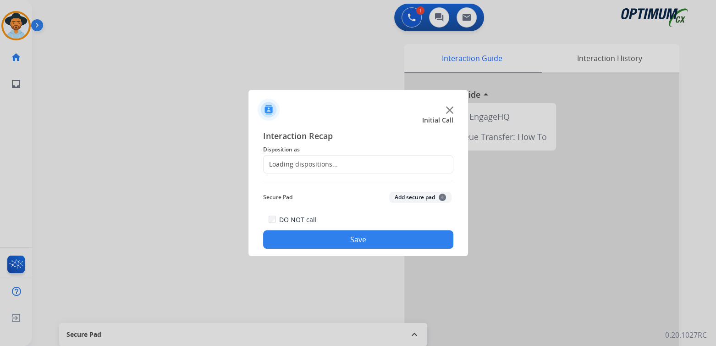
click at [327, 161] on div "Loading dispositions..." at bounding box center [301, 164] width 74 height 9
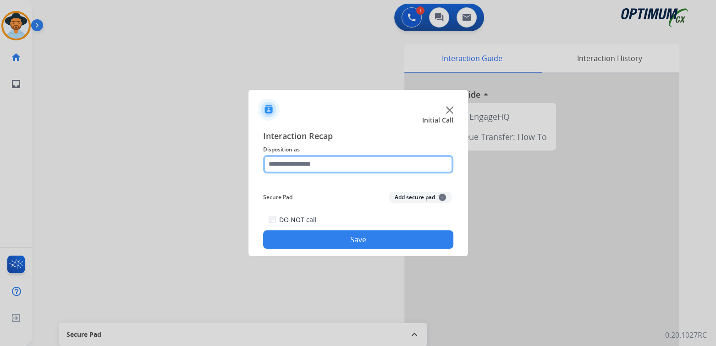
click at [331, 164] on input "text" at bounding box center [358, 164] width 190 height 18
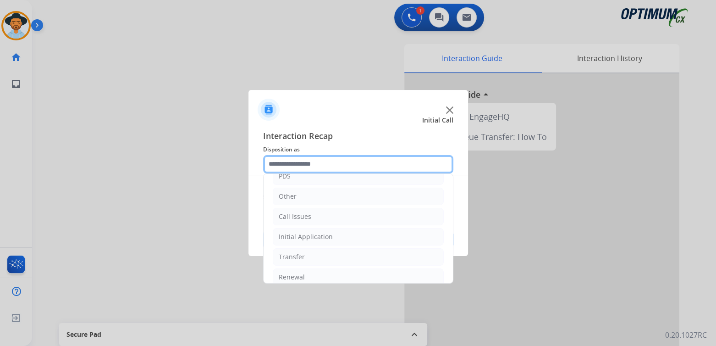
scroll to position [61, 0]
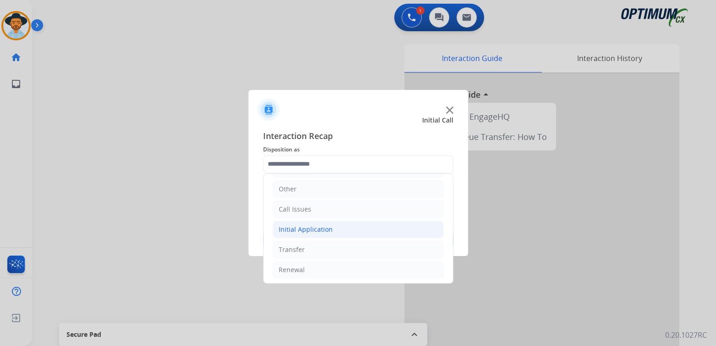
click at [325, 227] on div "Initial Application" at bounding box center [306, 229] width 54 height 9
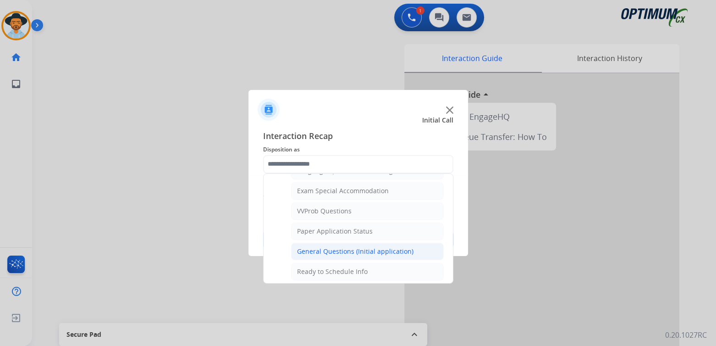
scroll to position [472, 0]
click at [329, 246] on div "General Questions (Initial application)" at bounding box center [355, 250] width 116 height 9
type input "**********"
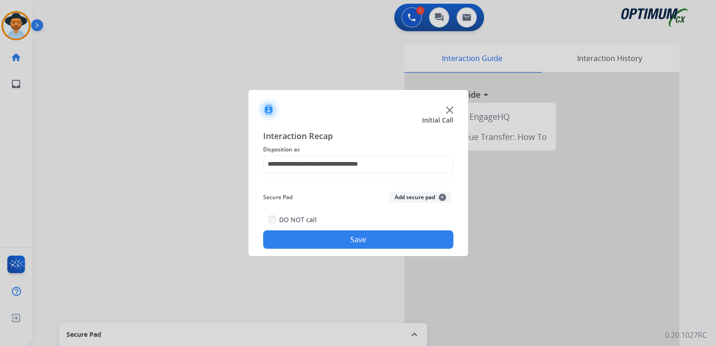
click at [349, 239] on button "Save" at bounding box center [358, 239] width 190 height 18
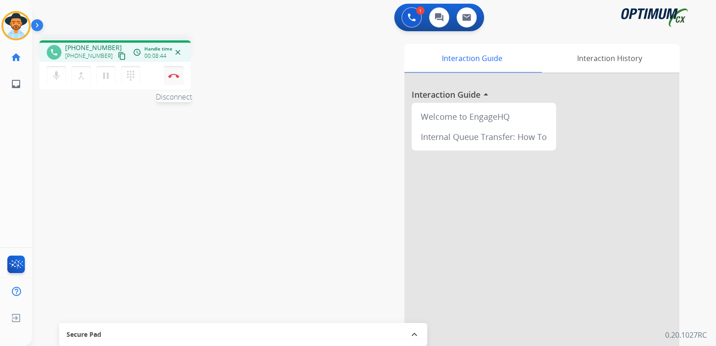
click at [176, 77] on img at bounding box center [173, 75] width 11 height 5
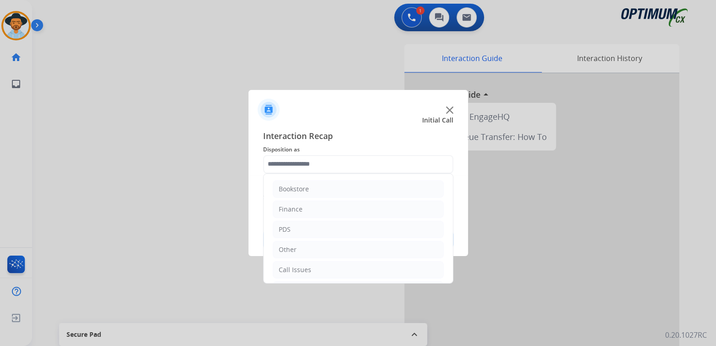
click at [315, 160] on input "text" at bounding box center [358, 164] width 190 height 18
click at [315, 232] on div "Initial Application" at bounding box center [306, 229] width 54 height 9
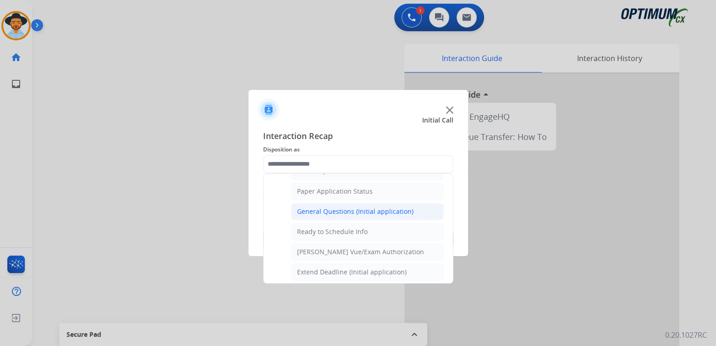
scroll to position [511, 0]
click at [336, 207] on div "General Questions (Initial application)" at bounding box center [355, 211] width 116 height 9
type input "**********"
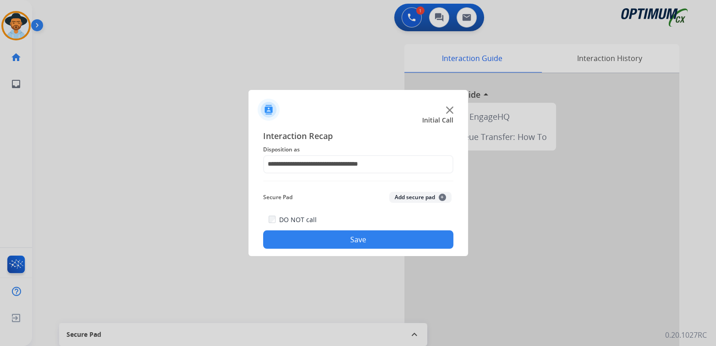
click at [414, 238] on button "Save" at bounding box center [358, 239] width 190 height 18
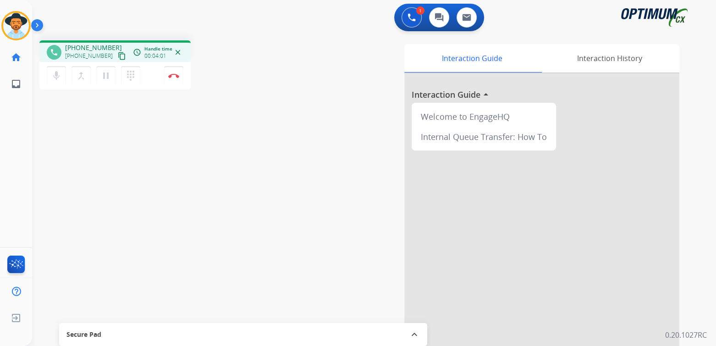
drag, startPoint x: 179, startPoint y: 75, endPoint x: 240, endPoint y: 97, distance: 65.3
click at [178, 76] on img at bounding box center [173, 75] width 11 height 5
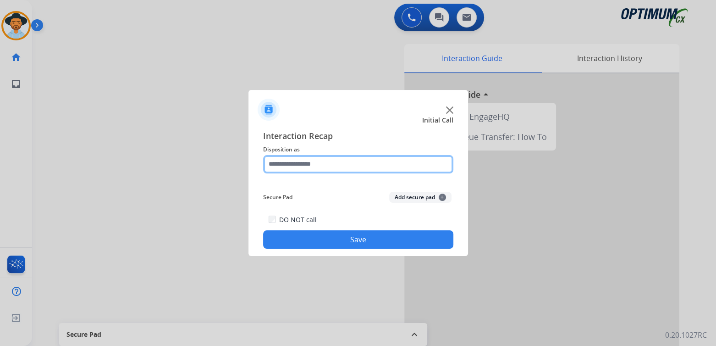
click at [362, 173] on div at bounding box center [358, 164] width 190 height 18
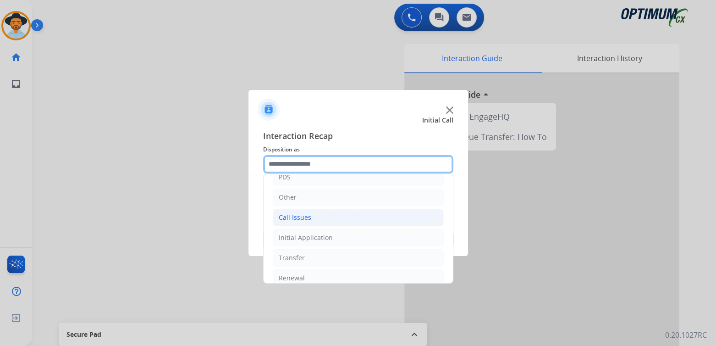
scroll to position [61, 0]
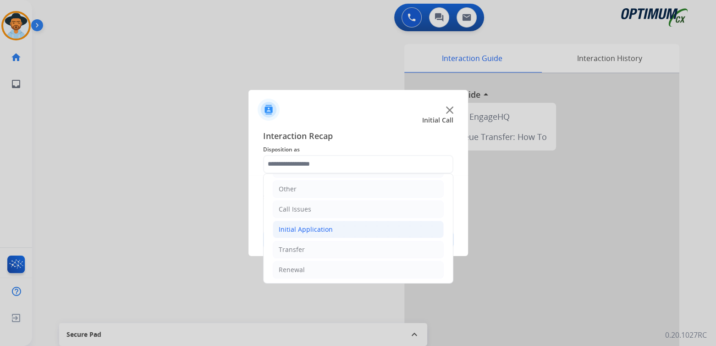
click at [319, 225] on div "Initial Application" at bounding box center [306, 229] width 54 height 9
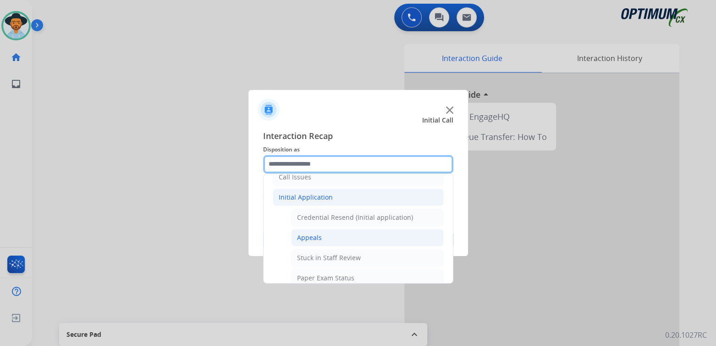
scroll to position [92, 0]
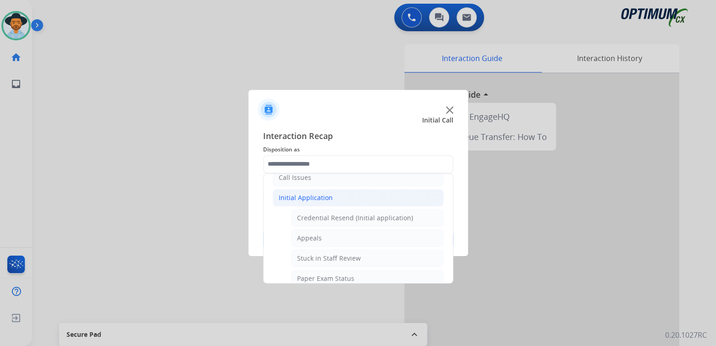
drag, startPoint x: 348, startPoint y: 215, endPoint x: 369, endPoint y: 216, distance: 21.1
click at [351, 217] on div "Credential Resend (Initial application)" at bounding box center [355, 217] width 116 height 9
type input "**********"
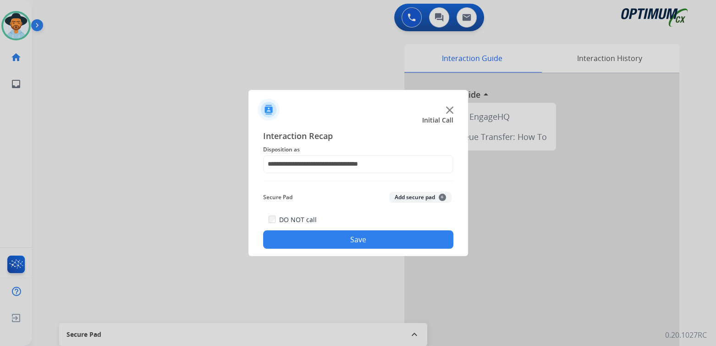
drag, startPoint x: 343, startPoint y: 248, endPoint x: 392, endPoint y: 250, distance: 49.6
click at [344, 249] on div "**********" at bounding box center [359, 189] width 220 height 134
click at [354, 237] on button "Save" at bounding box center [358, 239] width 190 height 18
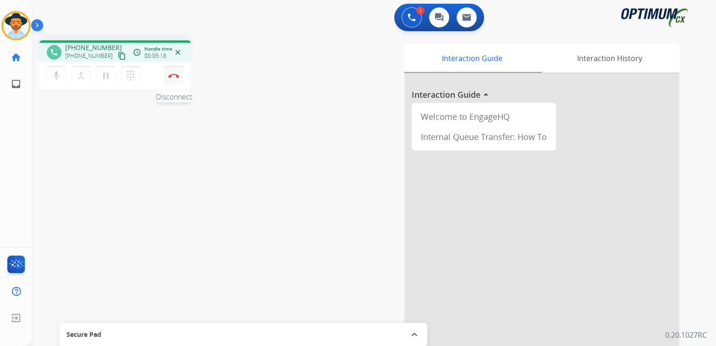
click at [176, 71] on button "Disconnect" at bounding box center [173, 75] width 19 height 19
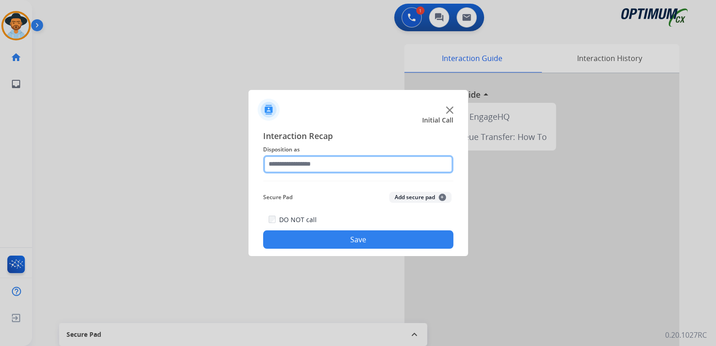
click at [321, 163] on input "text" at bounding box center [358, 164] width 190 height 18
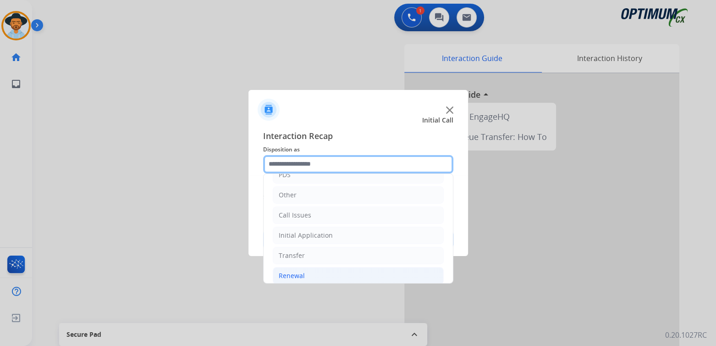
scroll to position [61, 0]
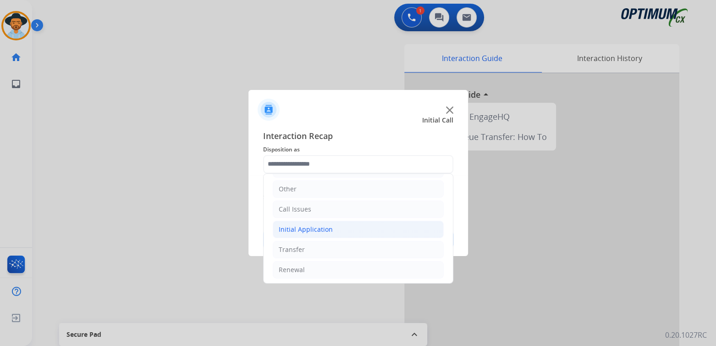
click at [312, 225] on div "Initial Application" at bounding box center [306, 229] width 54 height 9
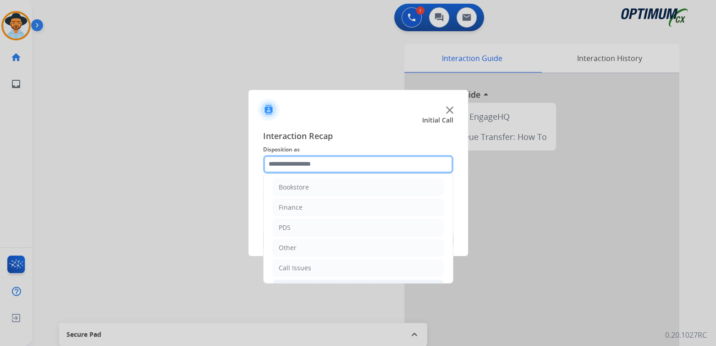
scroll to position [0, 0]
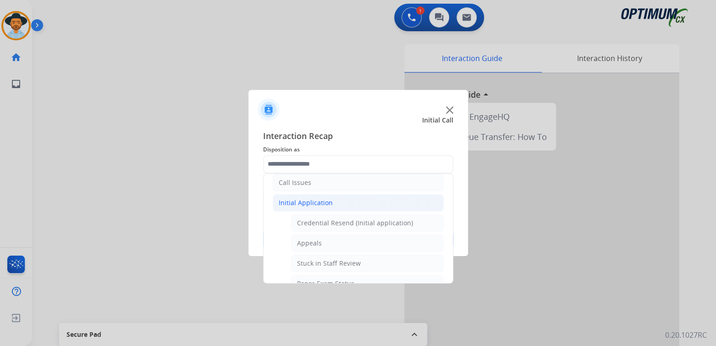
click at [315, 204] on div "Initial Application" at bounding box center [306, 202] width 54 height 9
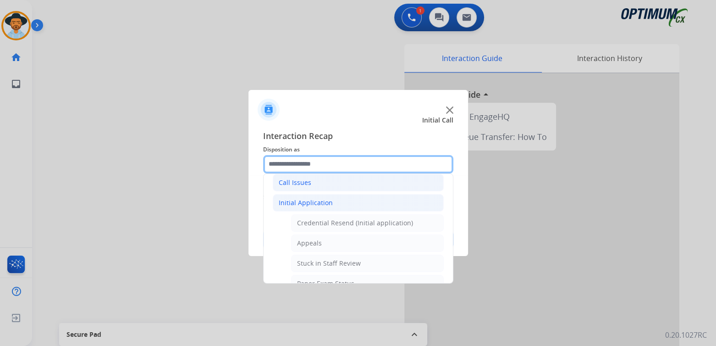
scroll to position [61, 0]
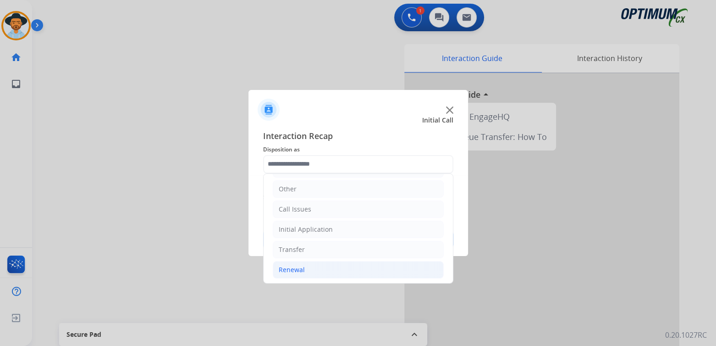
click at [299, 268] on div "Renewal" at bounding box center [292, 269] width 26 height 9
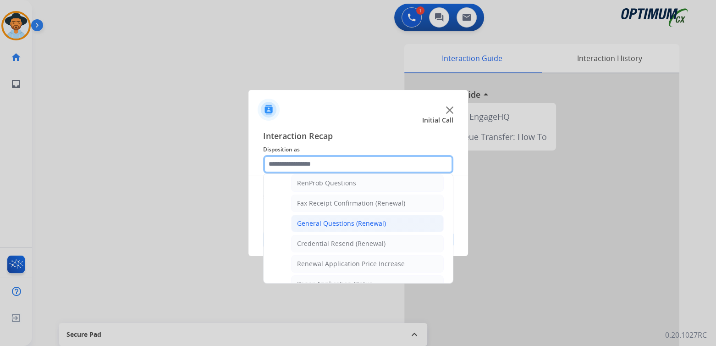
scroll to position [235, 0]
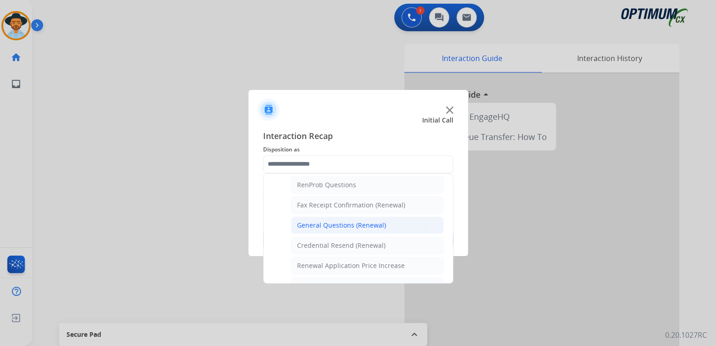
click at [332, 221] on div "General Questions (Renewal)" at bounding box center [341, 225] width 89 height 9
type input "**********"
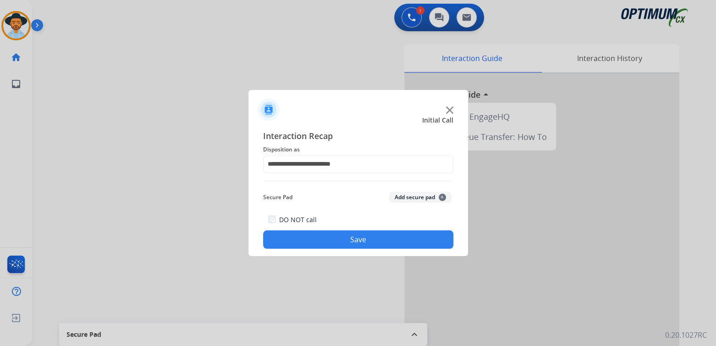
click at [386, 235] on button "Save" at bounding box center [358, 239] width 190 height 18
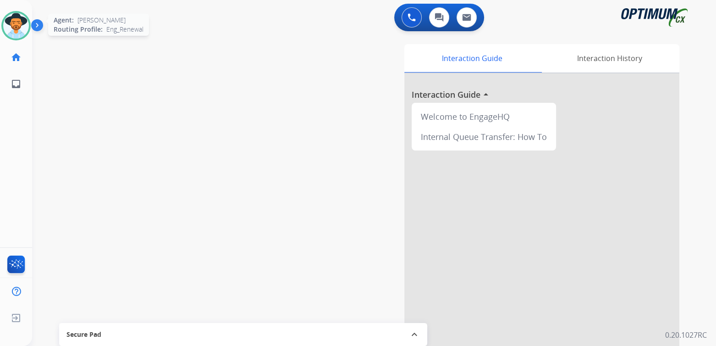
click at [15, 32] on img at bounding box center [16, 26] width 26 height 26
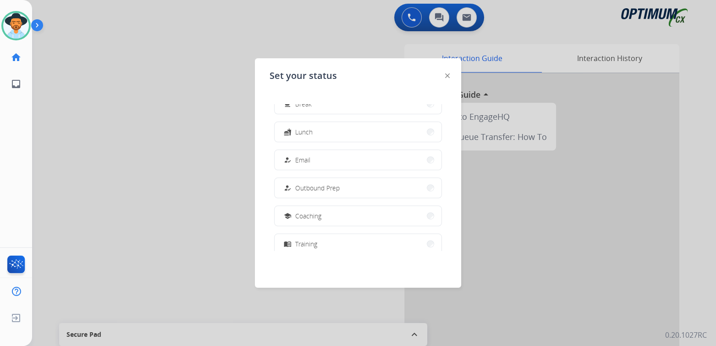
scroll to position [228, 0]
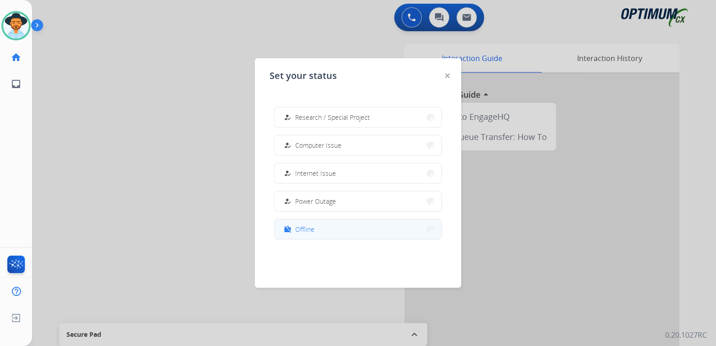
click at [310, 235] on button "work_off Offline" at bounding box center [358, 229] width 167 height 20
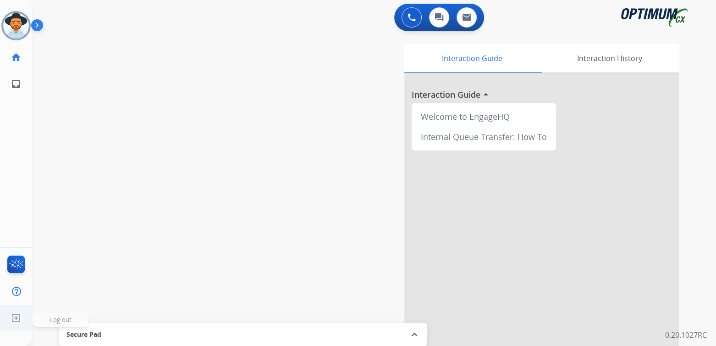
click at [56, 317] on span "Log out" at bounding box center [61, 319] width 22 height 9
